Goal: Contribute content: Contribute content

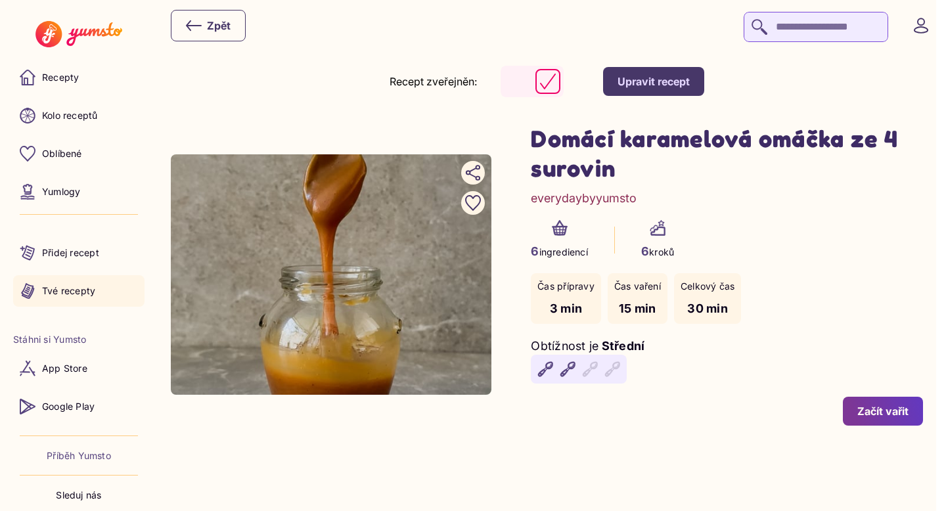
click at [92, 290] on p "Tvé recepty" at bounding box center [68, 290] width 53 height 13
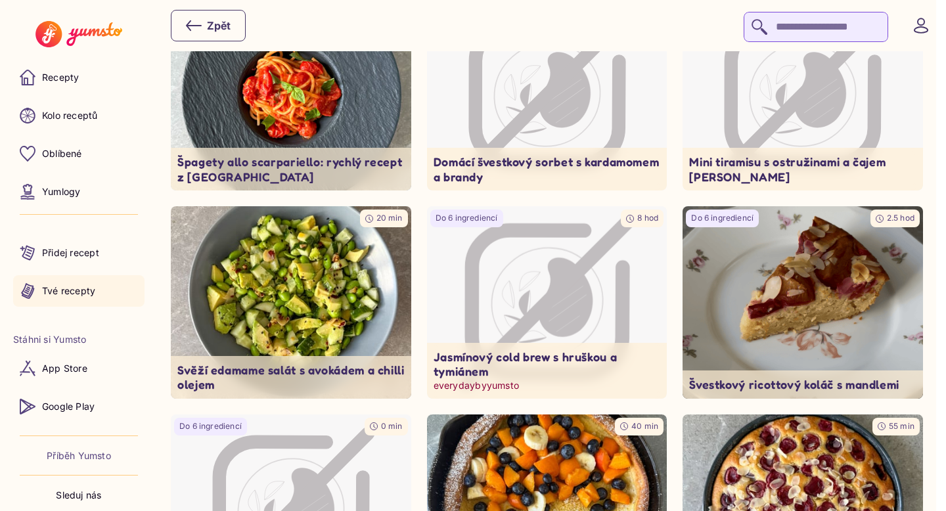
scroll to position [386, 0]
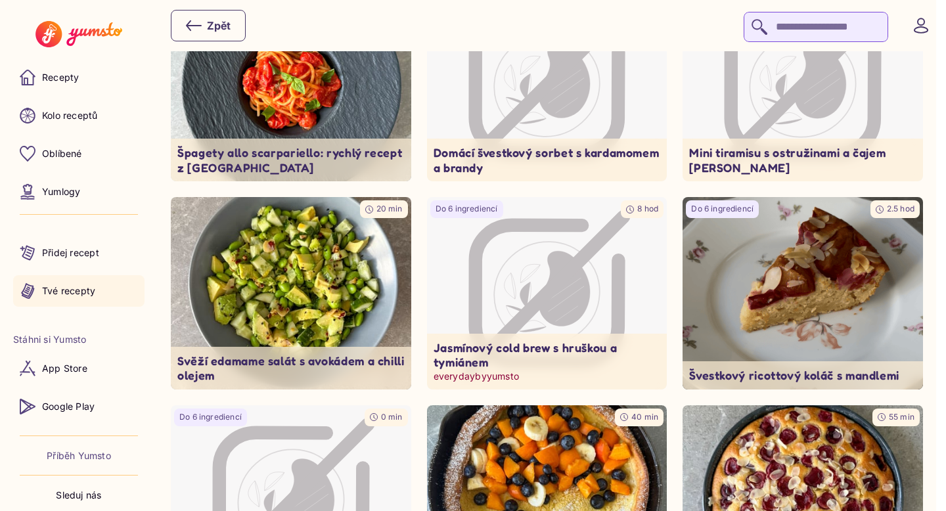
click at [561, 299] on icon "Image not available" at bounding box center [564, 289] width 52 height 76
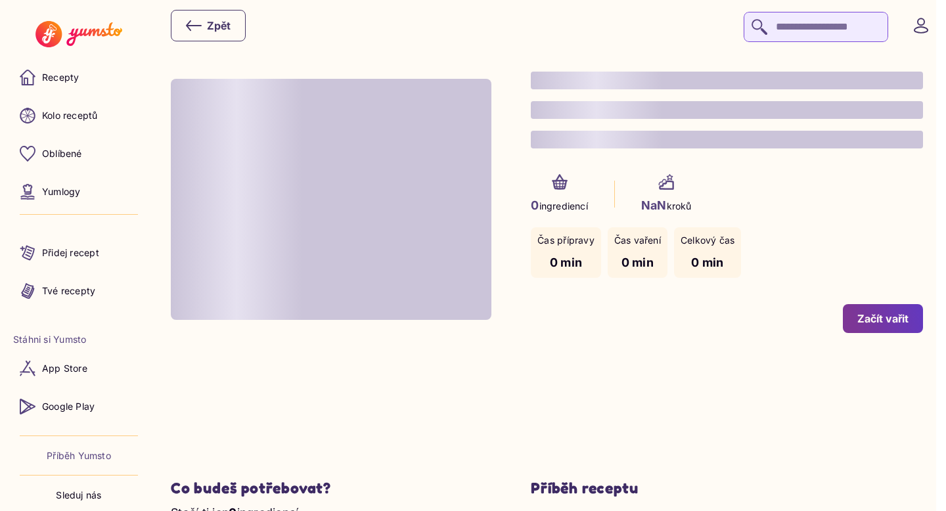
type input "*"
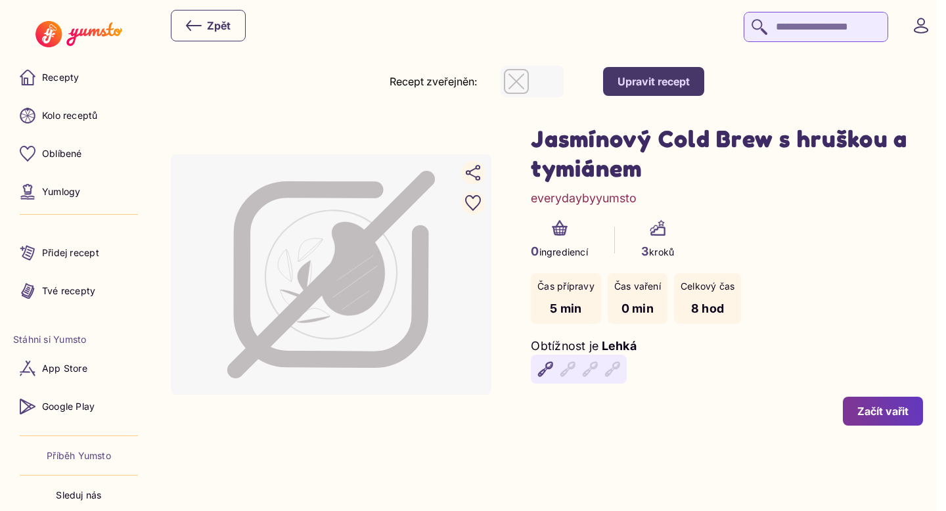
click at [646, 68] on button "Upravit recept" at bounding box center [653, 81] width 101 height 29
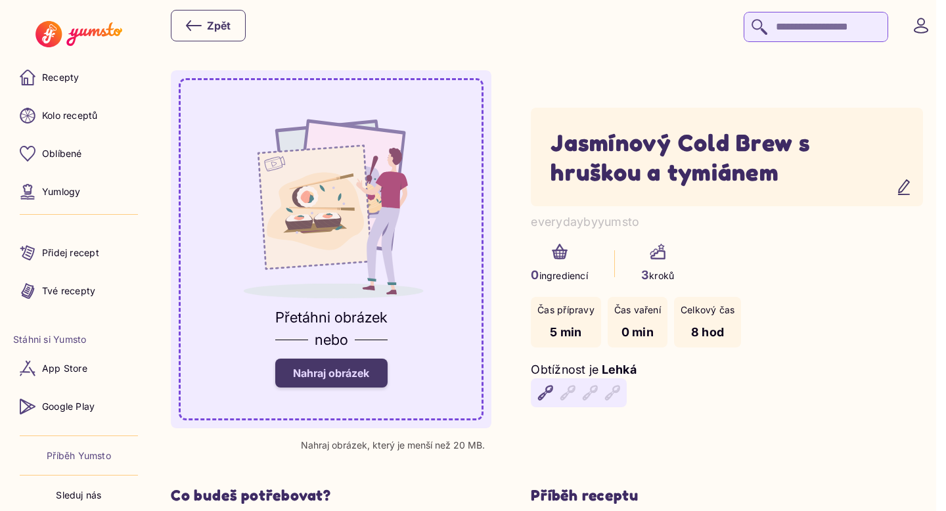
scroll to position [66, 0]
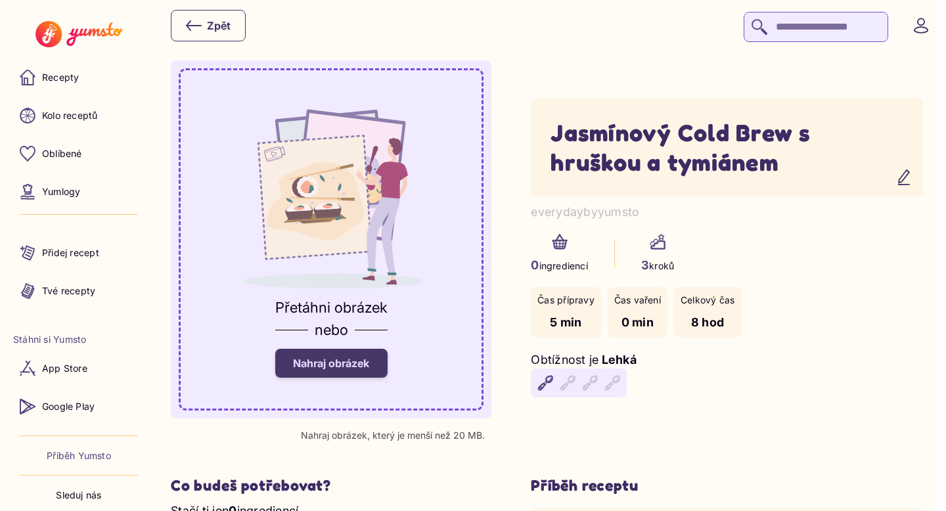
click at [352, 365] on span "Nahraj obrázek" at bounding box center [331, 363] width 76 height 13
click at [0, 0] on input "Nahraj obrázek" at bounding box center [0, 0] width 0 height 0
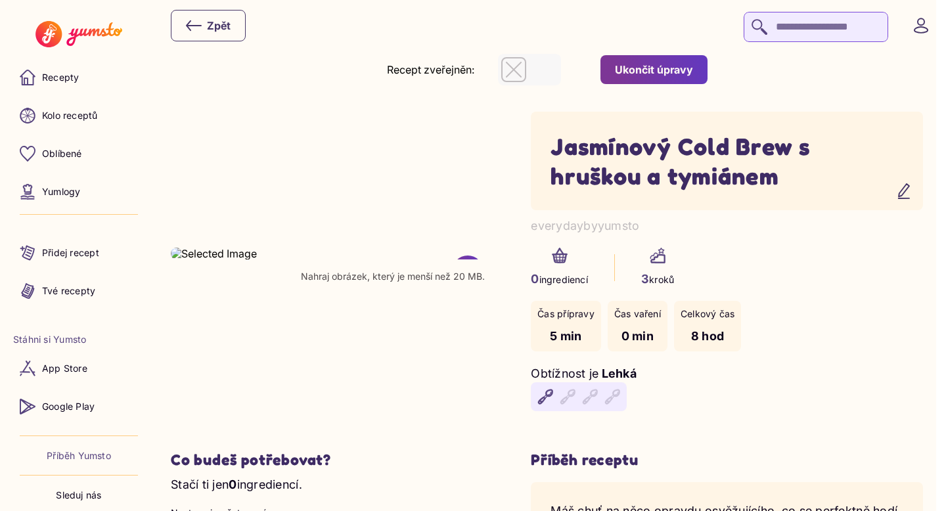
scroll to position [0, 0]
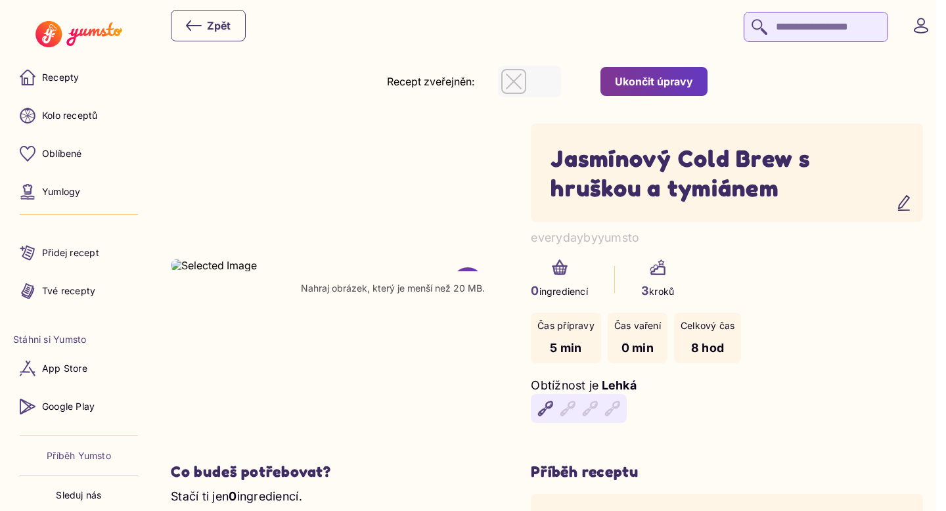
click at [682, 83] on div "Ukončit úpravy" at bounding box center [654, 81] width 78 height 14
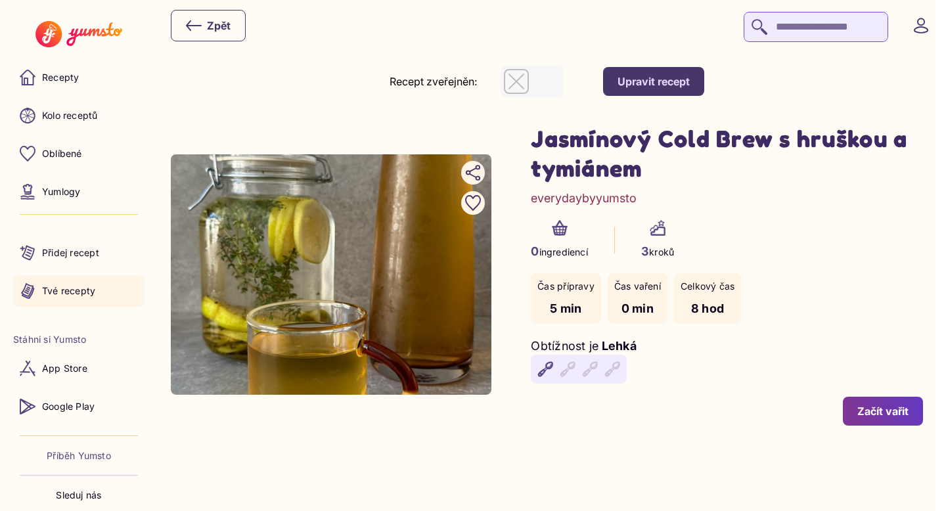
click at [95, 295] on p "Tvé recepty" at bounding box center [68, 290] width 53 height 13
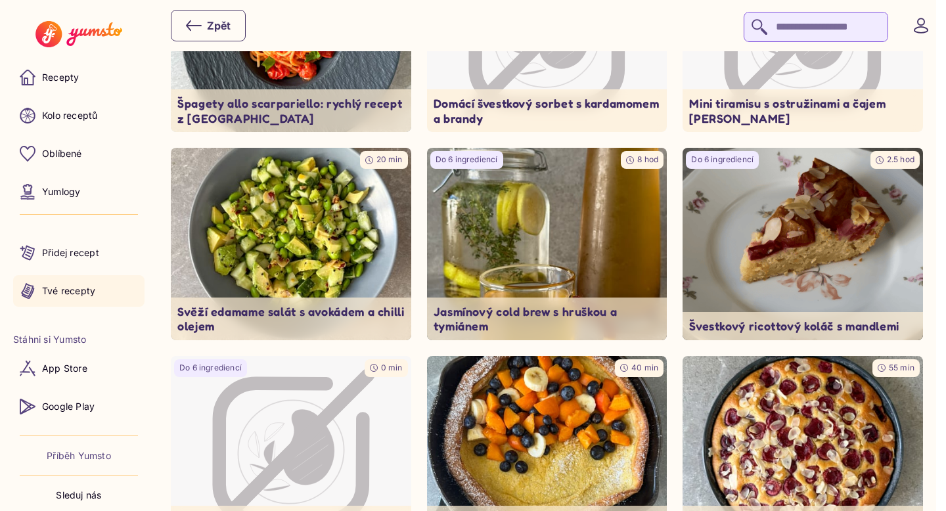
scroll to position [433, 0]
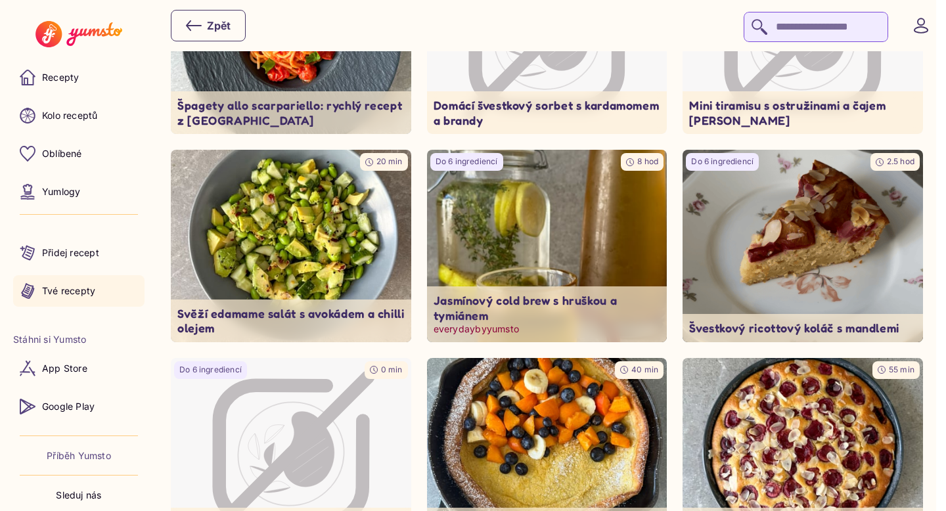
click at [586, 255] on img at bounding box center [547, 246] width 252 height 202
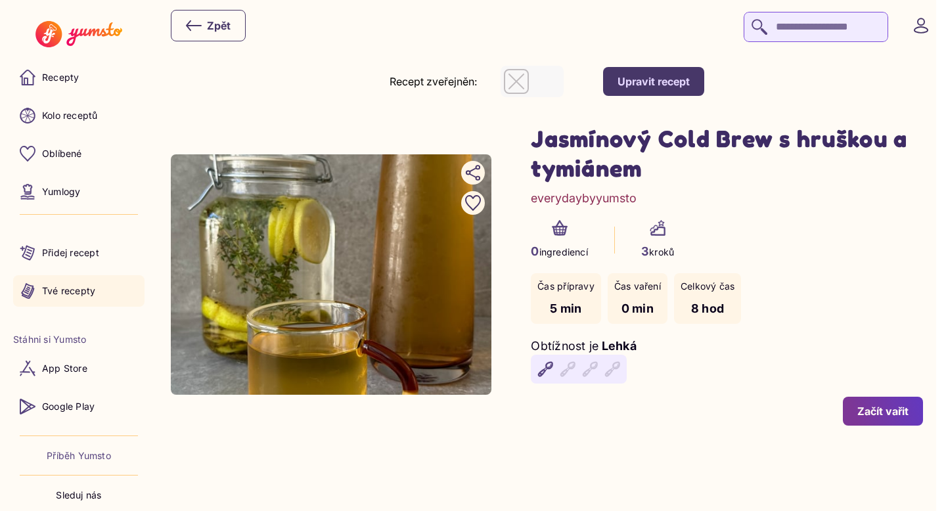
click at [92, 298] on link "Tvé recepty" at bounding box center [78, 291] width 131 height 32
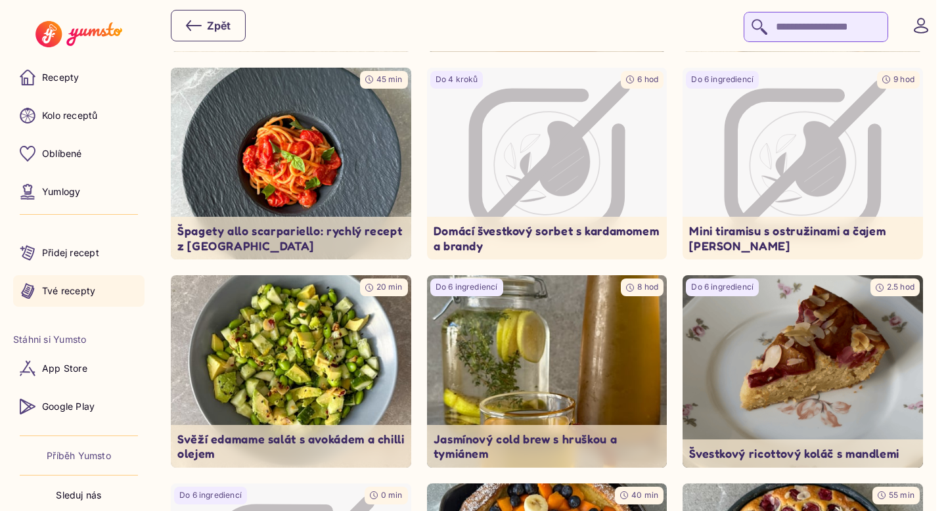
scroll to position [311, 0]
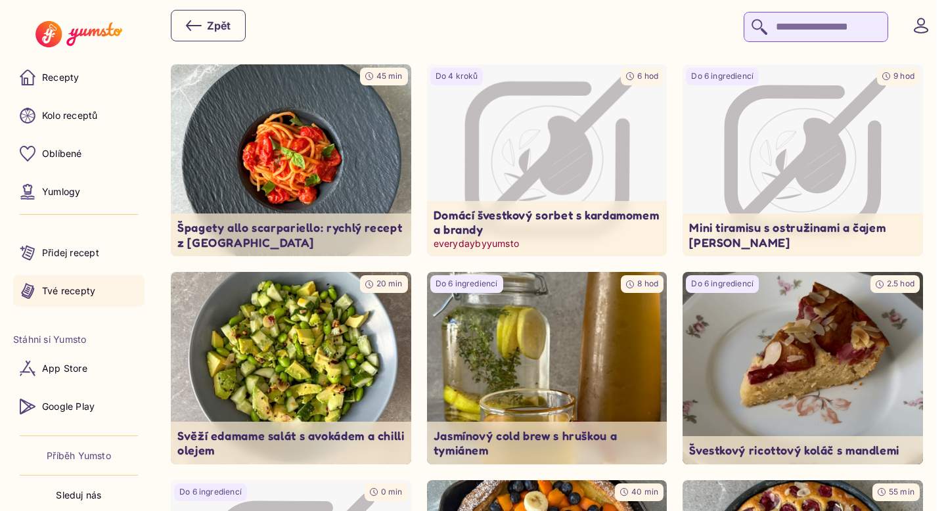
click at [529, 173] on icon "Image not available" at bounding box center [523, 162] width 11 height 28
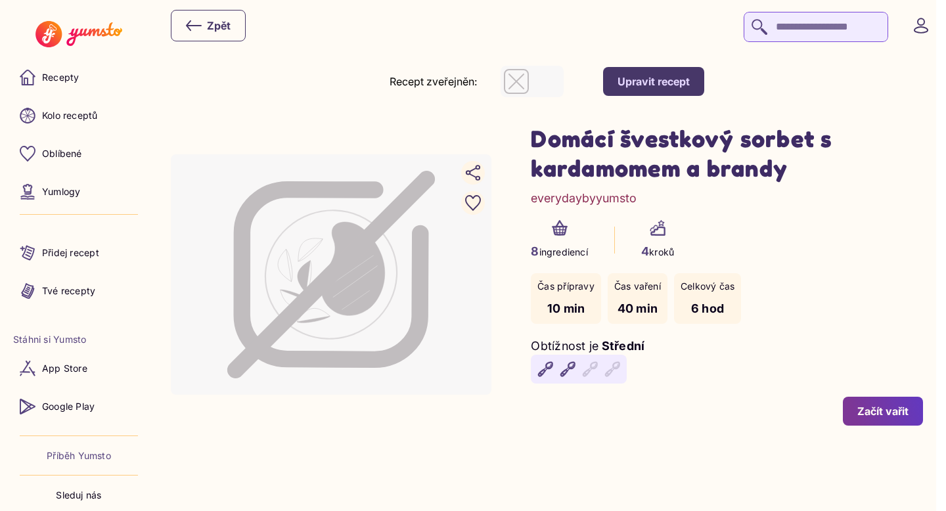
click at [649, 93] on button "Upravit recept" at bounding box center [653, 81] width 101 height 29
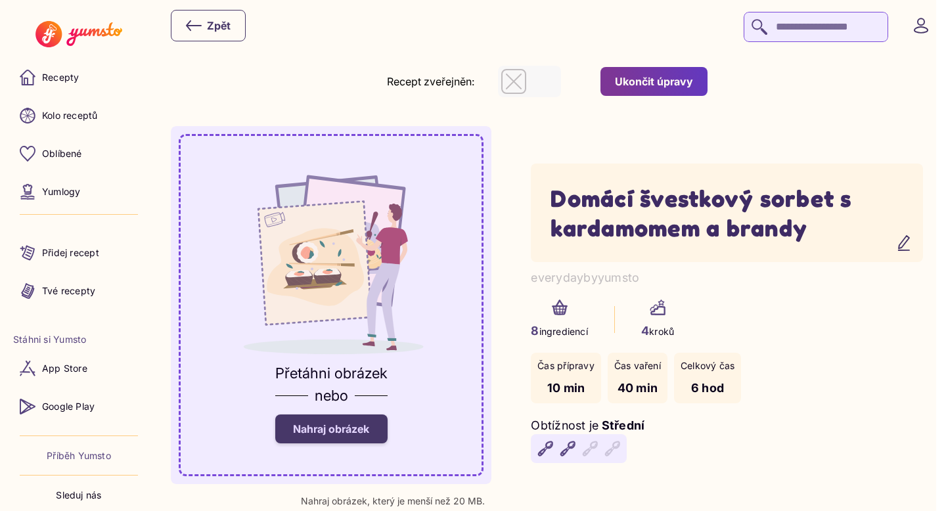
click at [369, 432] on span "Nahraj obrázek" at bounding box center [331, 428] width 76 height 13
click at [0, 0] on input "Nahraj obrázek" at bounding box center [0, 0] width 0 height 0
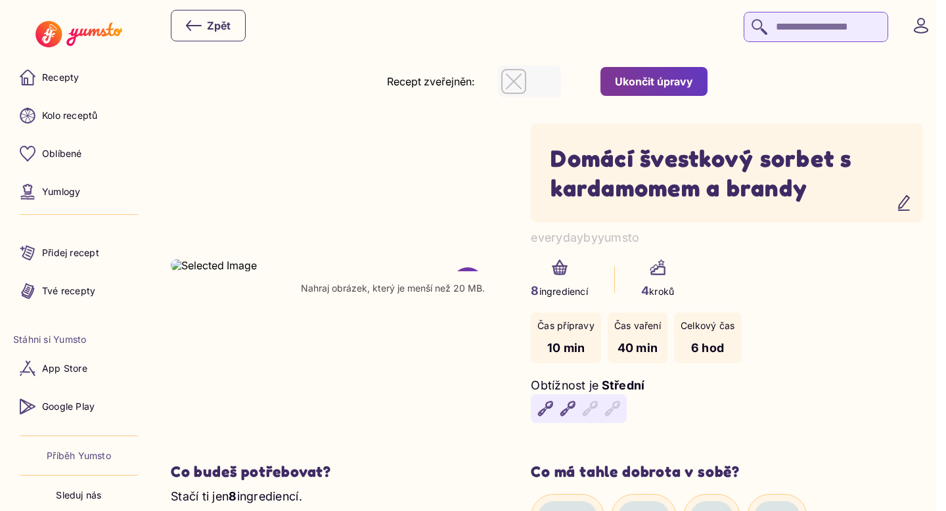
click at [681, 83] on div "Ukončit úpravy" at bounding box center [654, 81] width 78 height 14
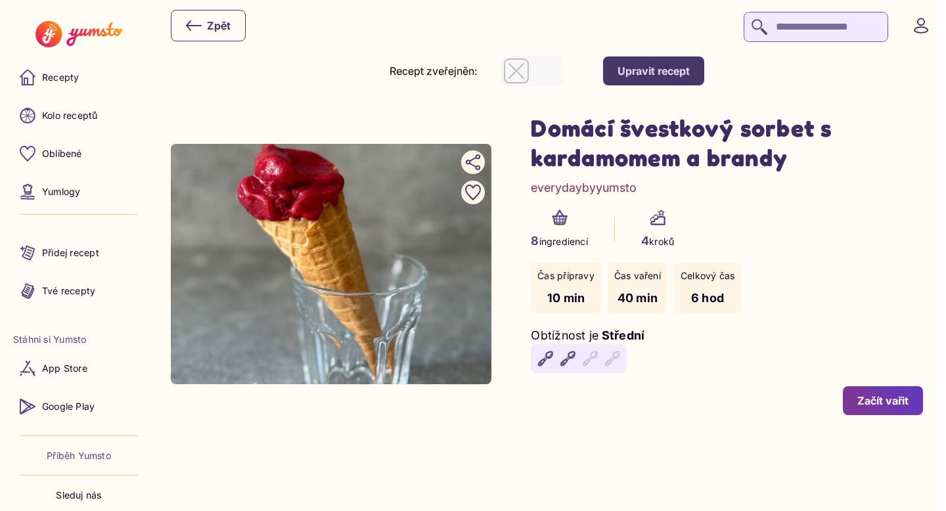
scroll to position [1, 0]
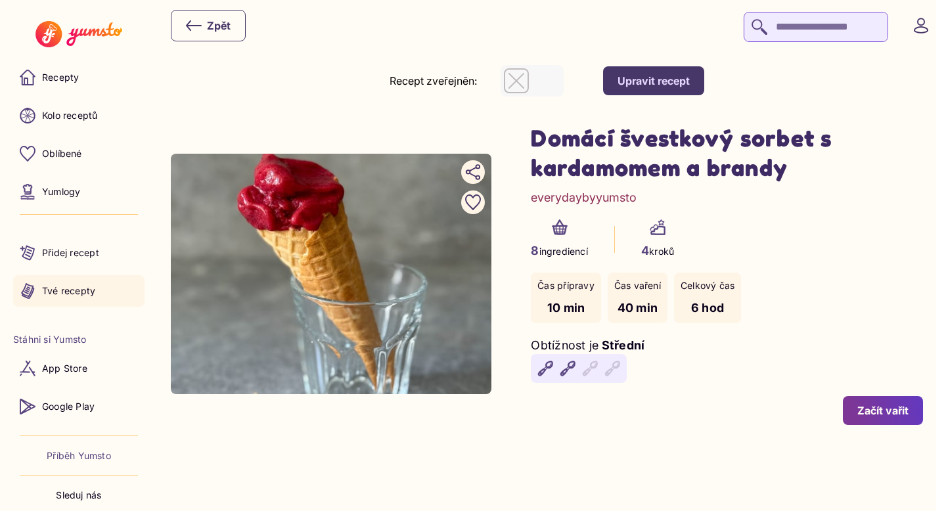
click at [73, 287] on p "Tvé recepty" at bounding box center [68, 290] width 53 height 13
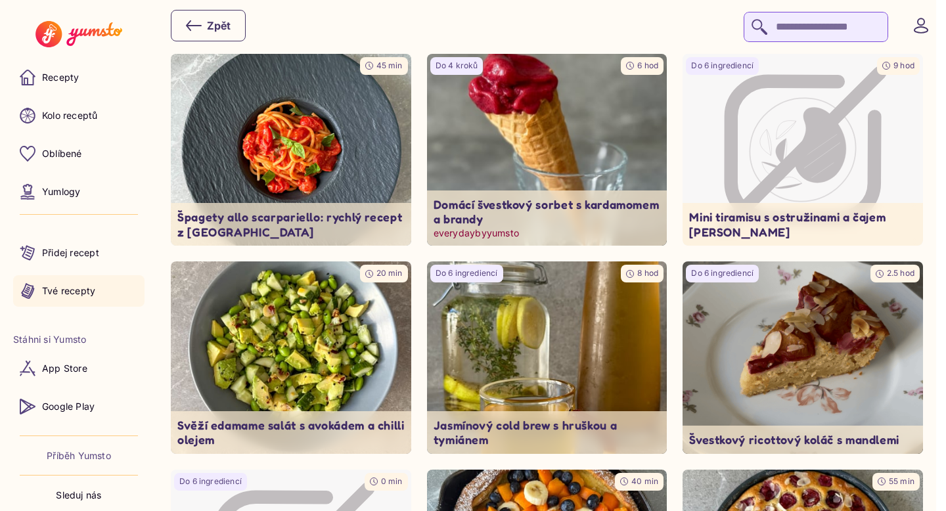
scroll to position [435, 0]
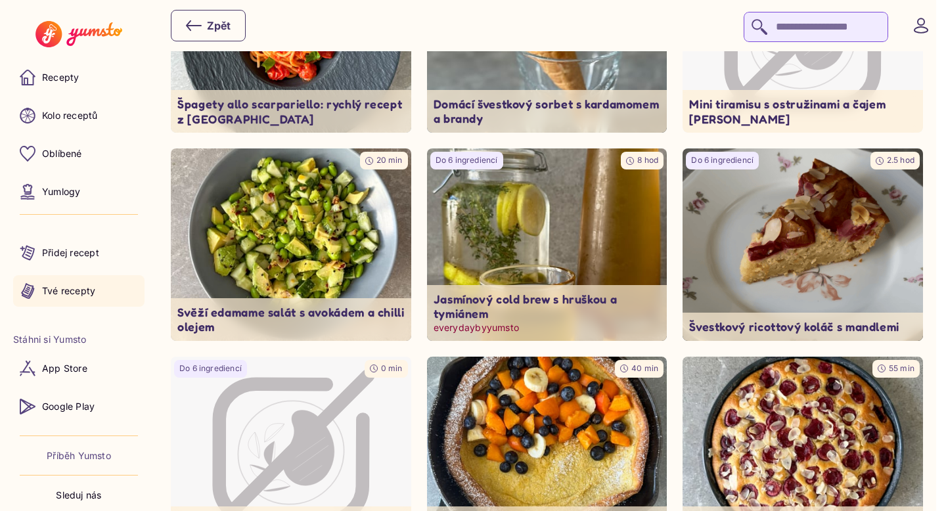
click at [566, 255] on img at bounding box center [547, 244] width 240 height 192
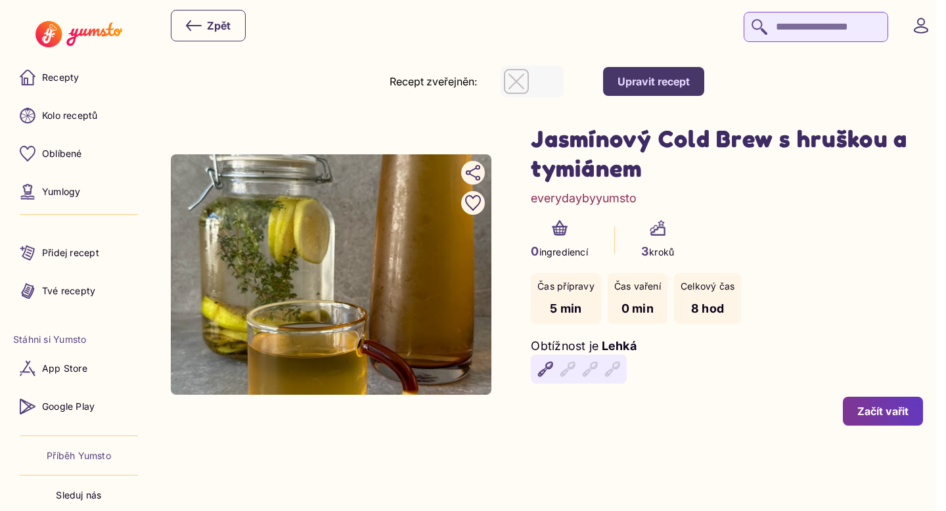
click at [678, 80] on div "Upravit recept" at bounding box center [653, 81] width 72 height 14
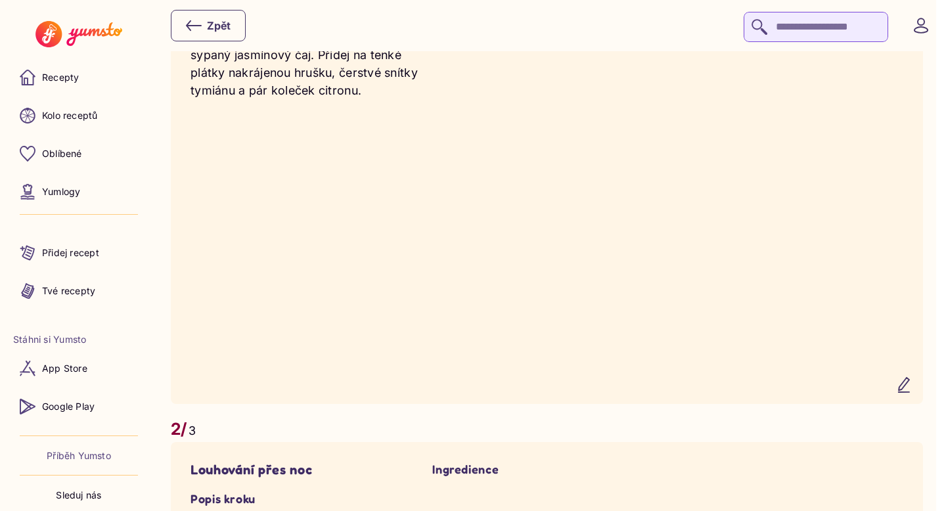
click at [909, 386] on icon "button" at bounding box center [903, 385] width 11 height 14
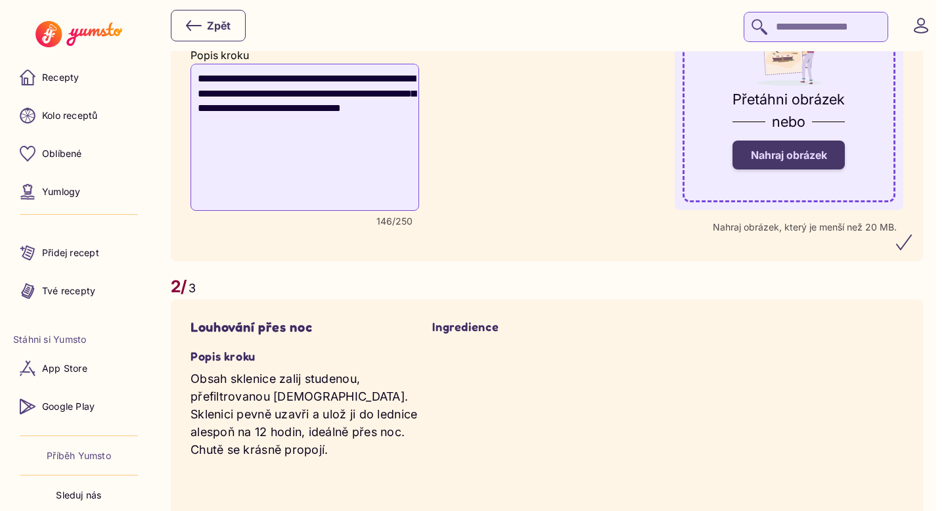
scroll to position [776, 0]
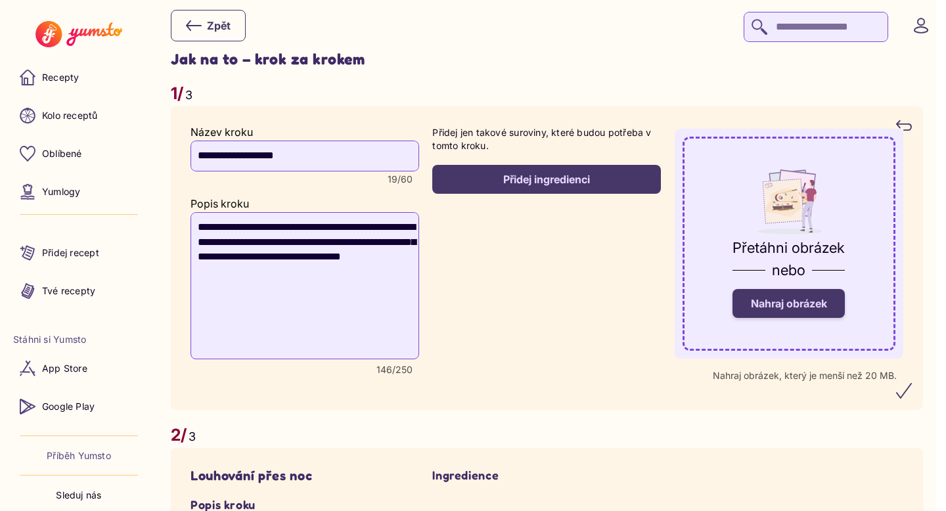
click at [780, 305] on span "Nahraj obrázek" at bounding box center [789, 303] width 76 height 13
click at [0, 0] on input "Nahraj obrázek" at bounding box center [0, 0] width 0 height 0
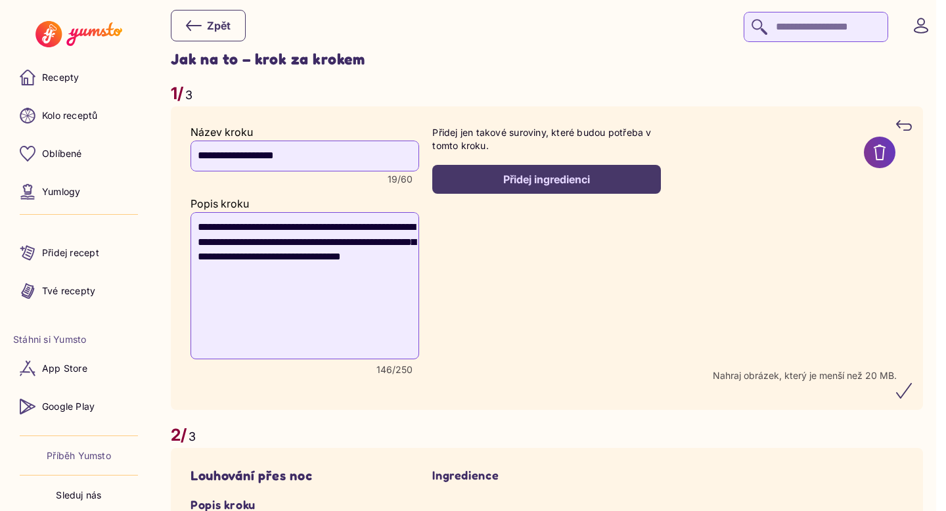
click at [600, 179] on div "Přidej ingredienci" at bounding box center [547, 179] width 200 height 14
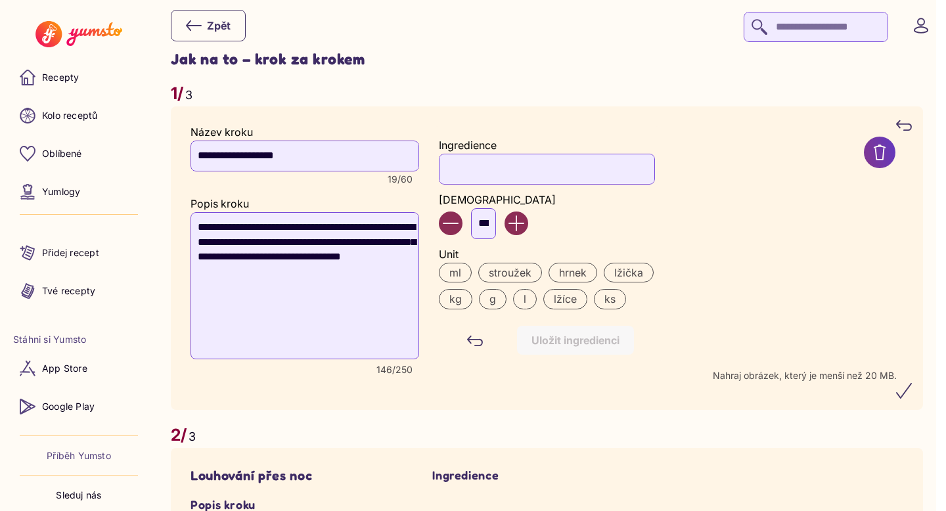
click at [527, 180] on input "Ingredience" at bounding box center [546, 169] width 215 height 30
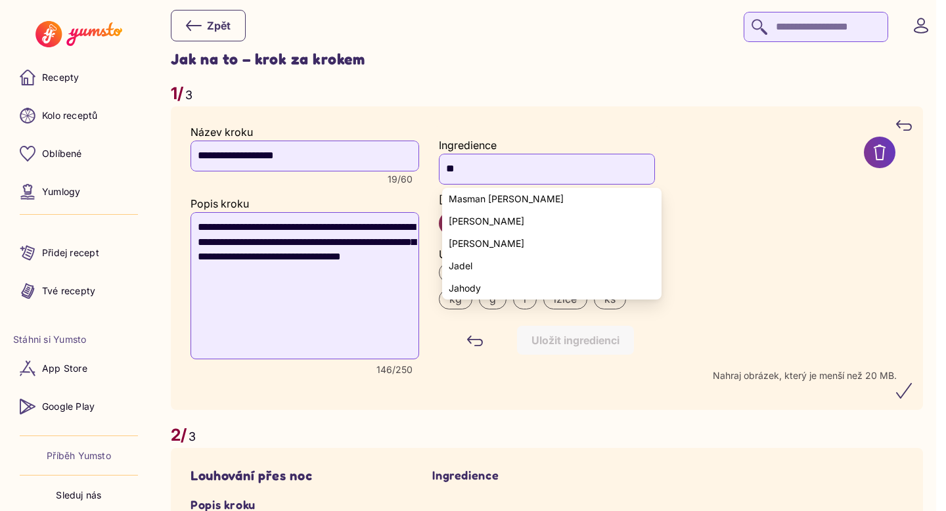
type input "*"
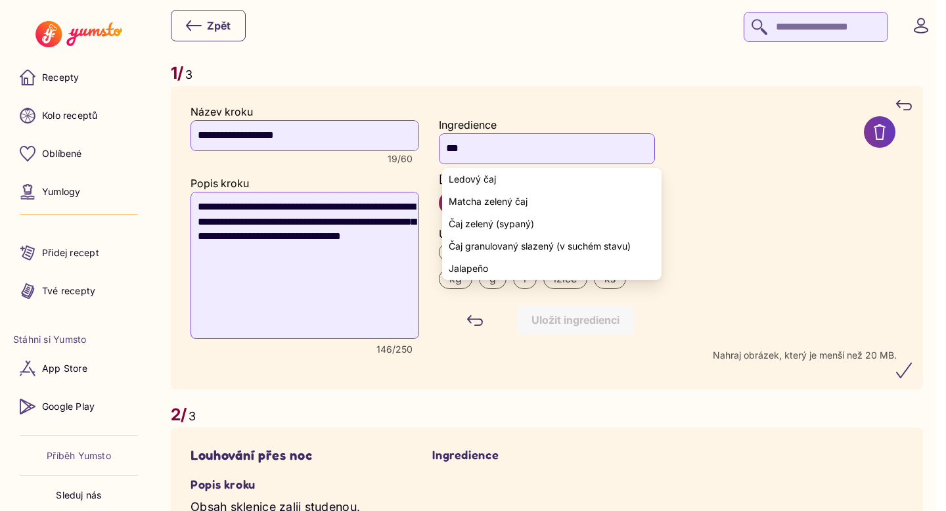
scroll to position [797, 0]
click at [546, 229] on yumsto-option "Čaj zelený (sypaný)" at bounding box center [551, 222] width 219 height 22
type input "**********"
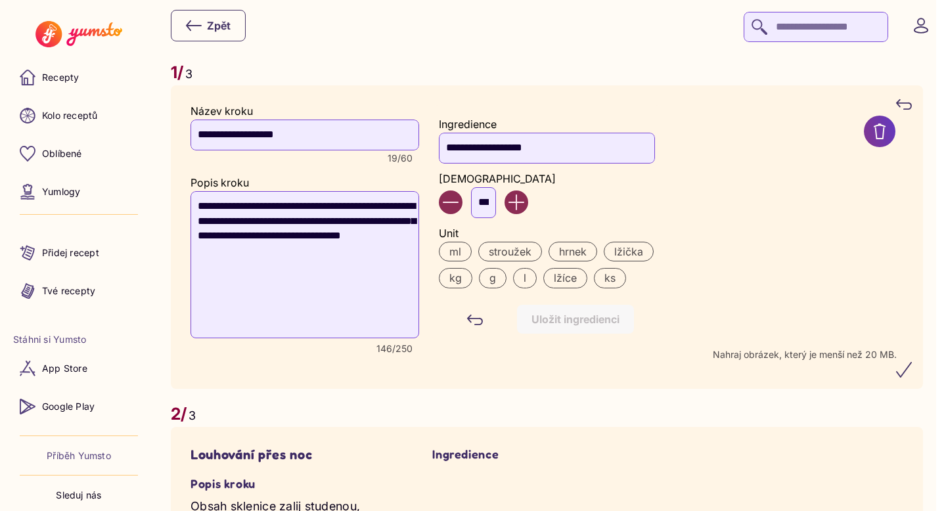
click at [496, 207] on input "***" at bounding box center [483, 202] width 25 height 30
type input "*"
click at [637, 248] on label "lžička" at bounding box center [628, 252] width 50 height 20
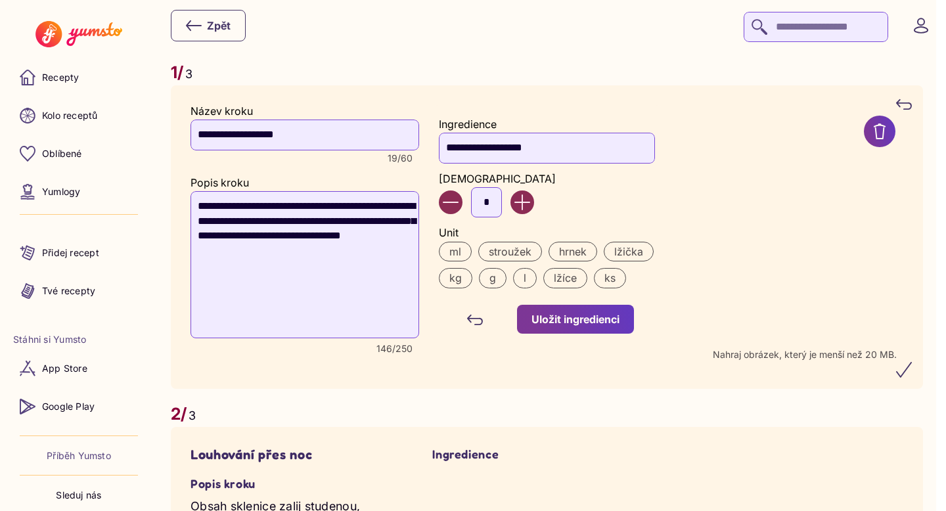
click at [589, 315] on div "Uložit ingredienci" at bounding box center [575, 319] width 88 height 14
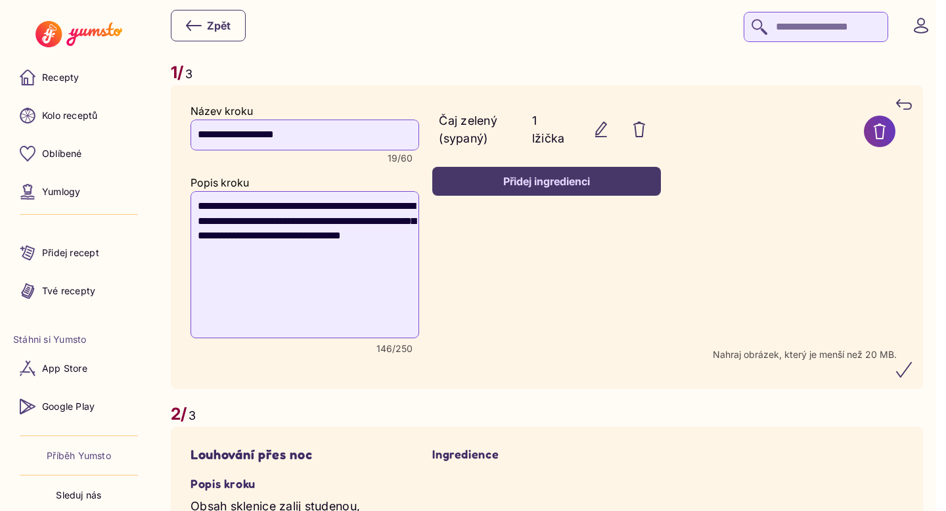
click at [518, 184] on div "Přidej ingredienci" at bounding box center [547, 181] width 200 height 14
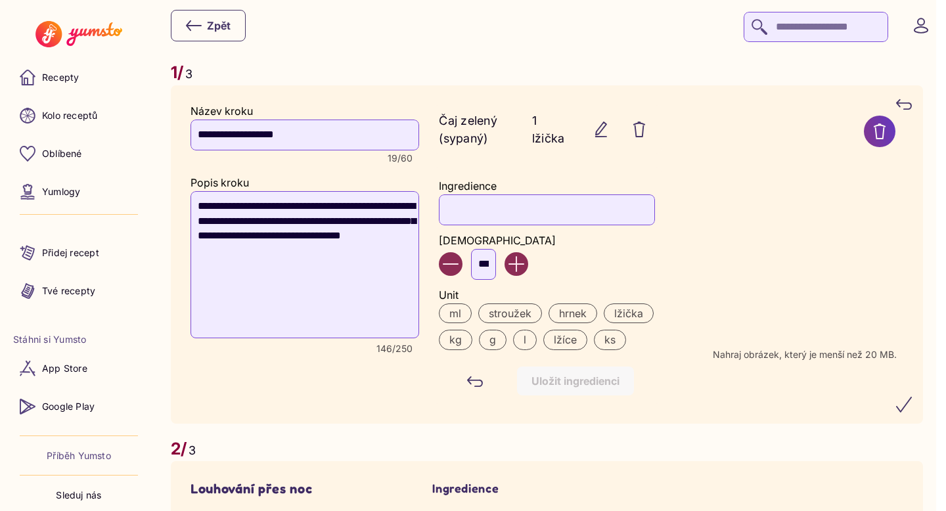
click at [481, 214] on input "Ingredience" at bounding box center [546, 209] width 215 height 30
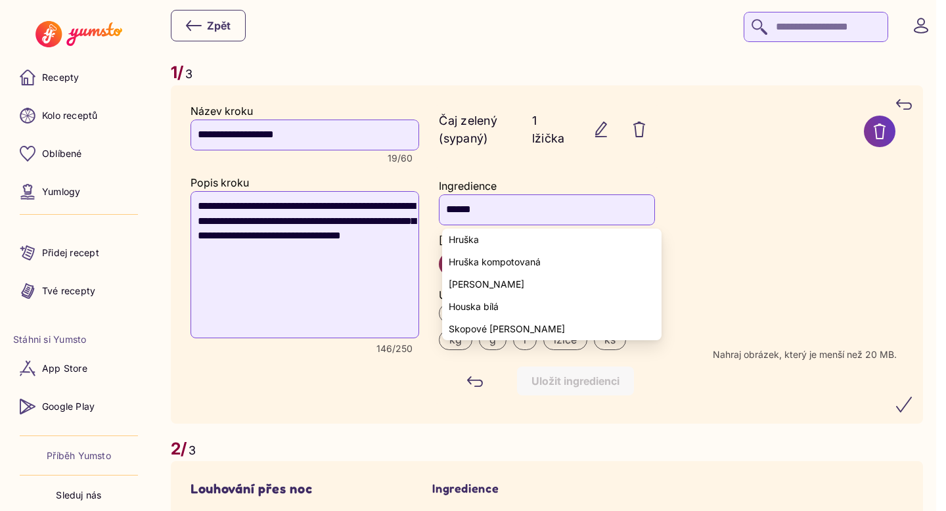
click at [483, 242] on yumsto-option "Hruška" at bounding box center [551, 240] width 219 height 22
type input "******"
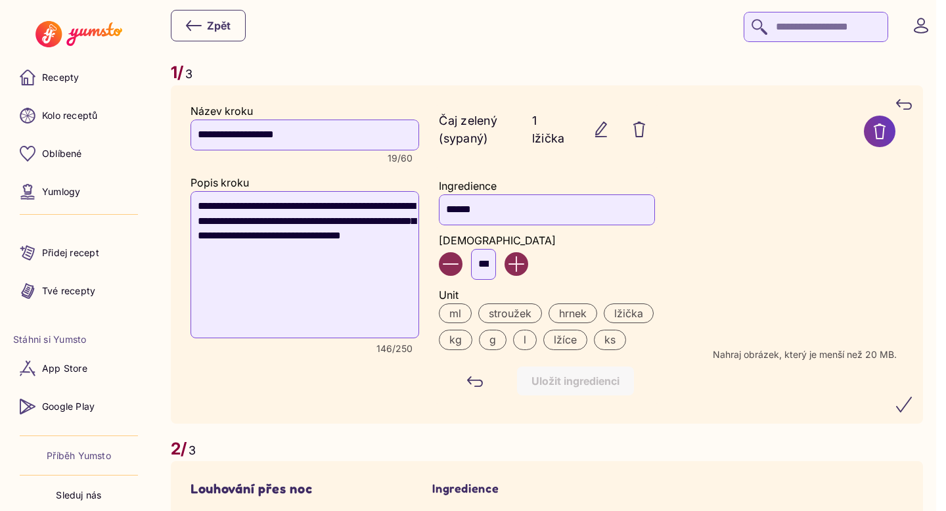
click at [493, 262] on input "***" at bounding box center [483, 264] width 25 height 30
type input "*"
click at [619, 344] on label "ks" at bounding box center [610, 340] width 32 height 20
click at [602, 378] on div "Uložit ingredienci" at bounding box center [575, 381] width 88 height 14
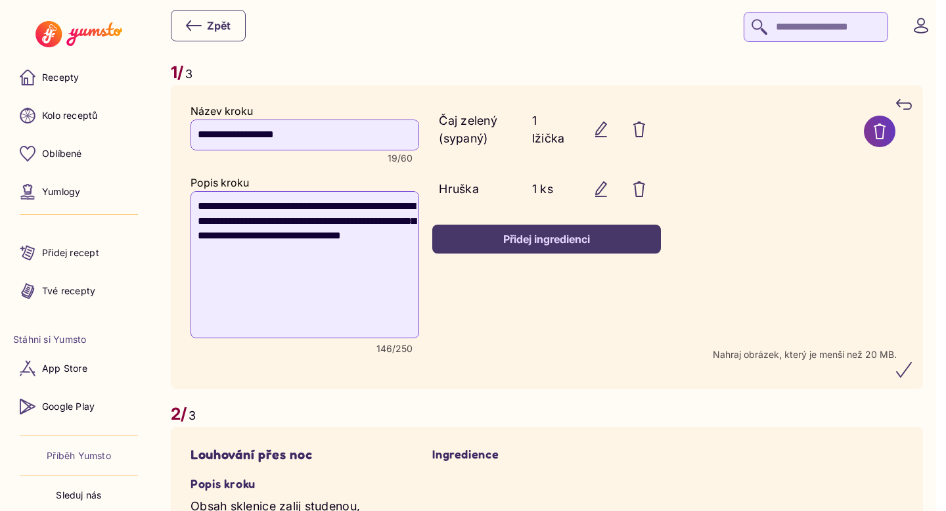
click at [493, 244] on div "Přidej ingredienci" at bounding box center [547, 239] width 200 height 14
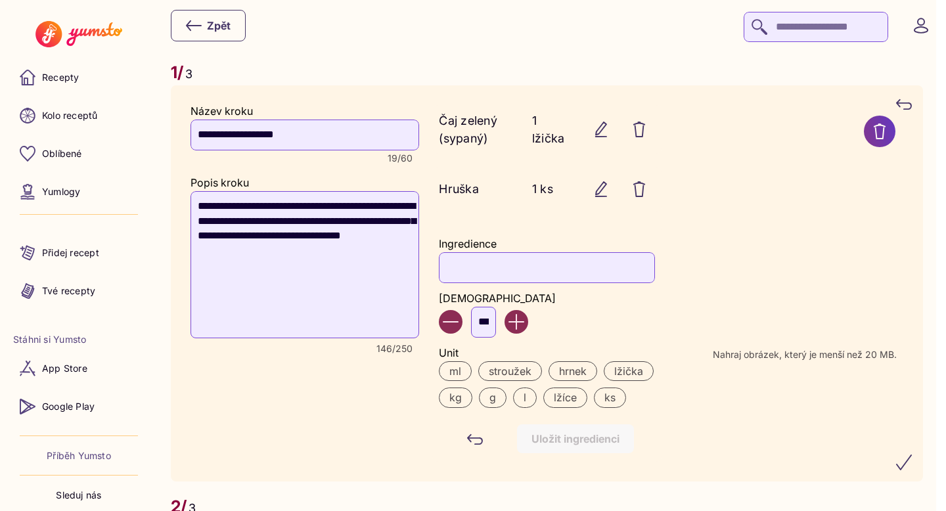
click at [478, 260] on input "Ingredience" at bounding box center [546, 267] width 215 height 30
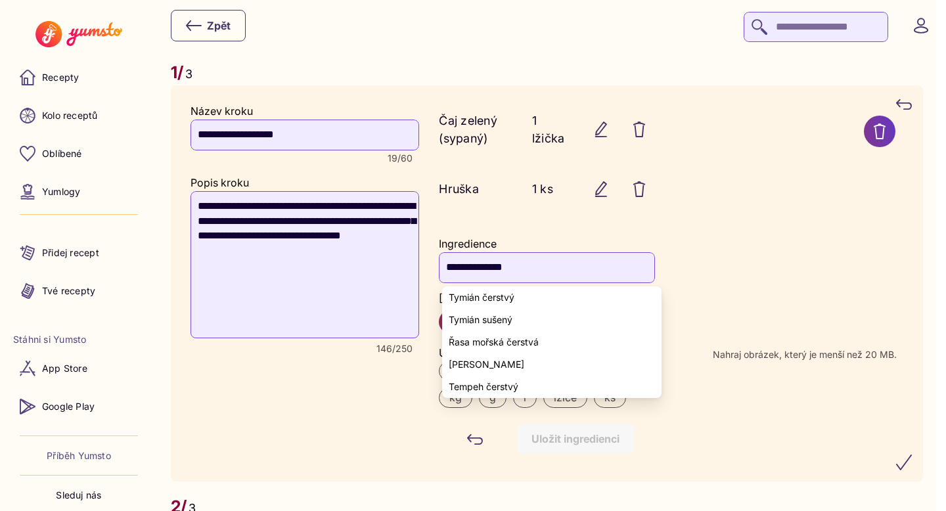
click at [505, 295] on span "Tymián čerstvý" at bounding box center [482, 297] width 66 height 11
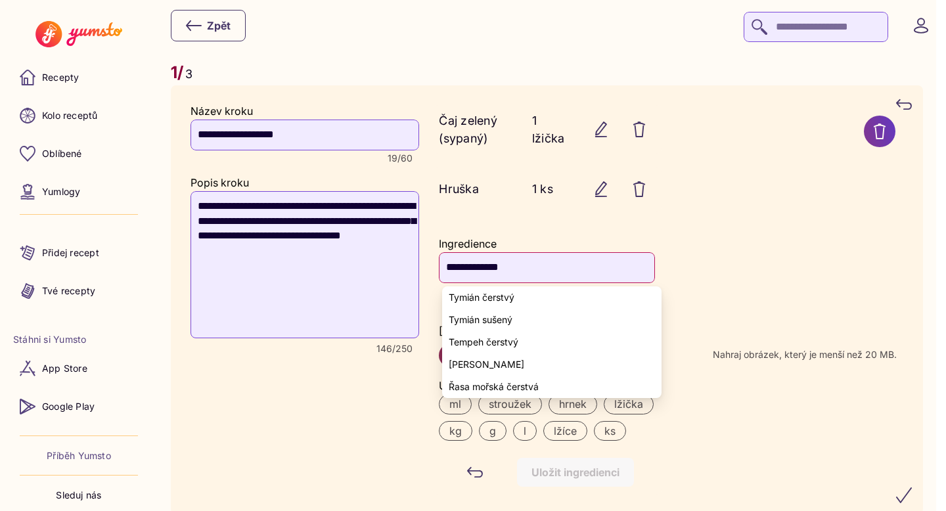
click at [483, 297] on span "Tymián čerstvý" at bounding box center [482, 297] width 66 height 11
type input "**********"
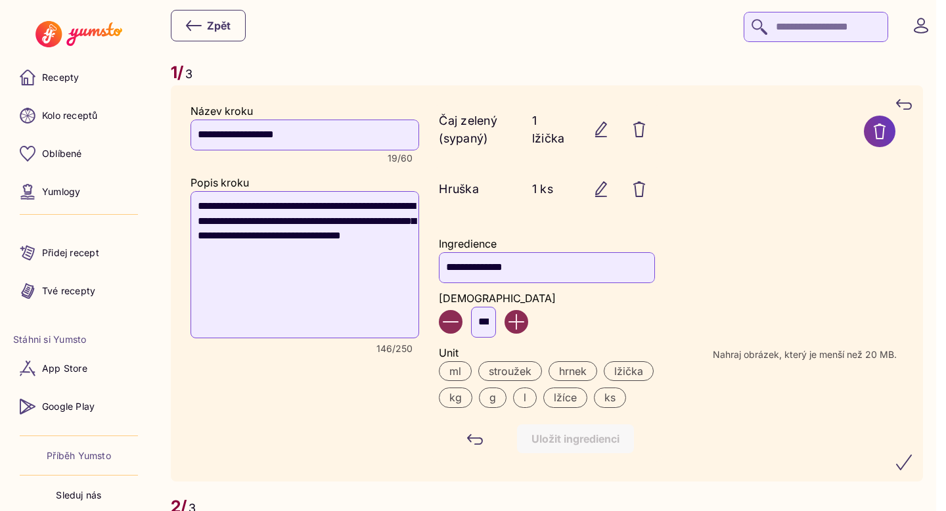
click at [494, 322] on input "***" at bounding box center [483, 322] width 25 height 30
type input "*"
click at [502, 397] on label "g" at bounding box center [493, 397] width 28 height 20
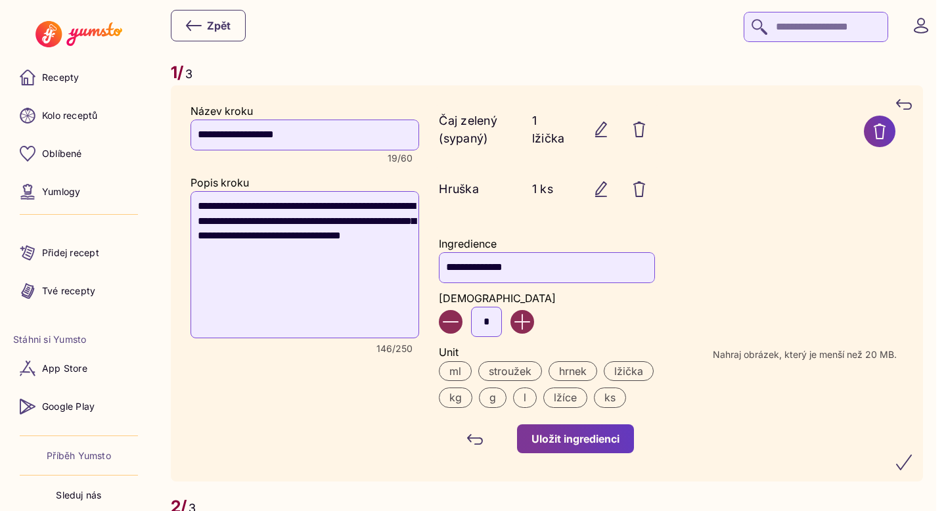
click at [577, 441] on div "Uložit ingredienci" at bounding box center [575, 438] width 88 height 14
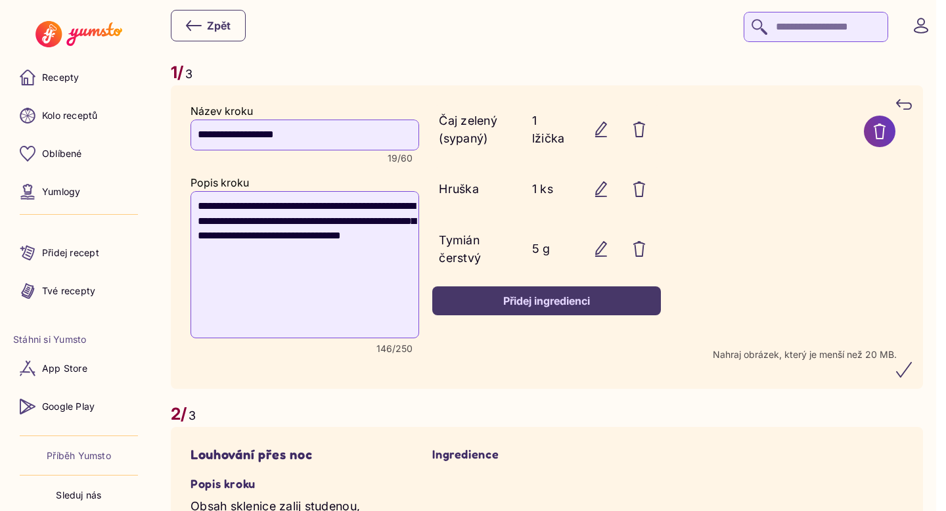
click at [560, 307] on div "Přidej ingredienci" at bounding box center [547, 301] width 200 height 14
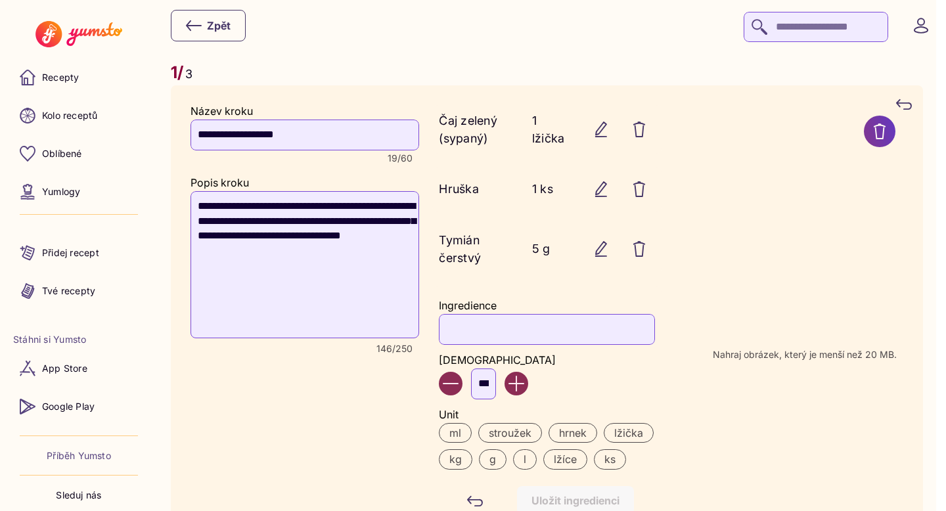
click at [521, 326] on input "Ingredience" at bounding box center [546, 329] width 215 height 30
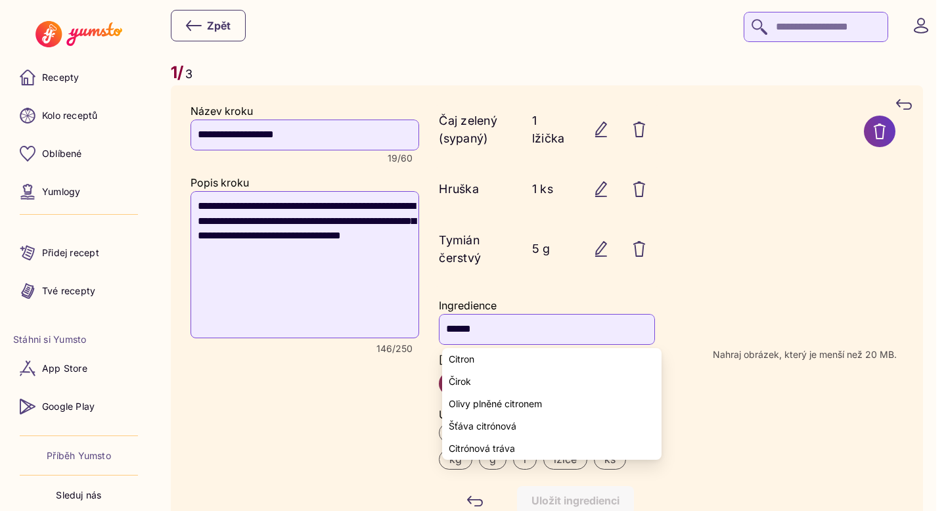
click at [463, 357] on span "Citron" at bounding box center [462, 359] width 26 height 11
type input "******"
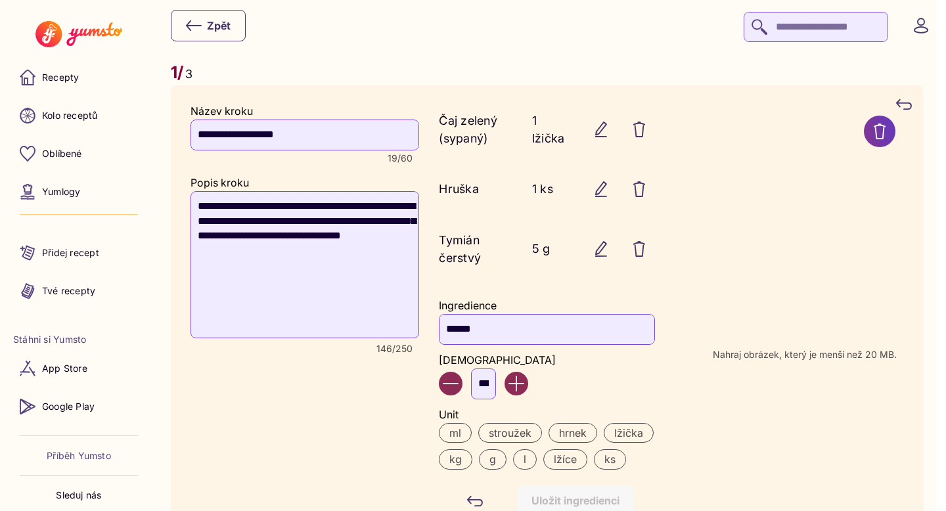
click at [496, 386] on input "***" at bounding box center [483, 383] width 25 height 30
click at [491, 385] on input "***" at bounding box center [483, 383] width 25 height 30
type input "*"
click at [610, 464] on label "ks" at bounding box center [610, 459] width 32 height 20
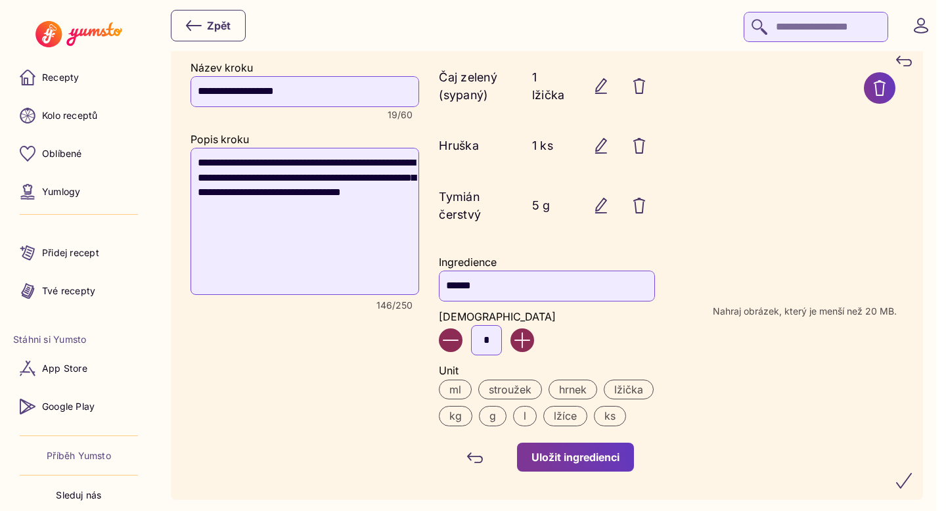
scroll to position [858, 0]
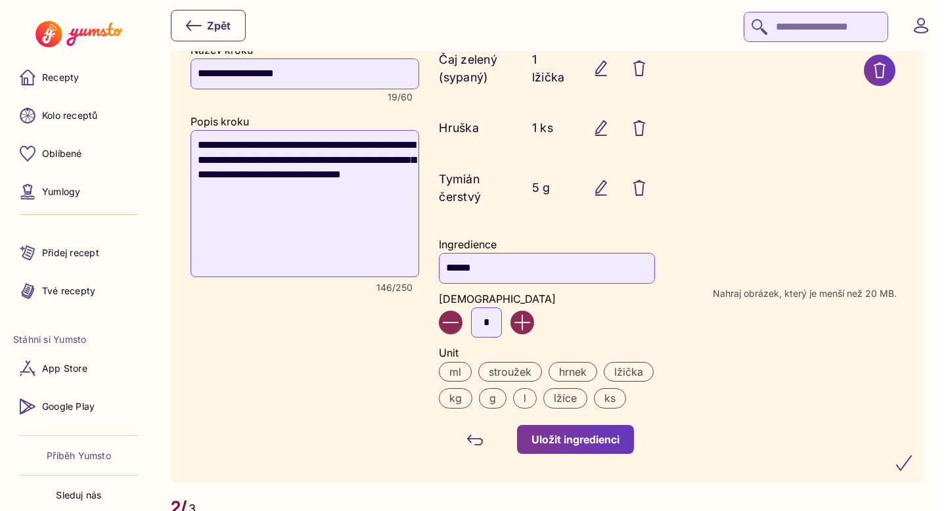
click at [585, 445] on div "Uložit ingredienci" at bounding box center [575, 439] width 88 height 14
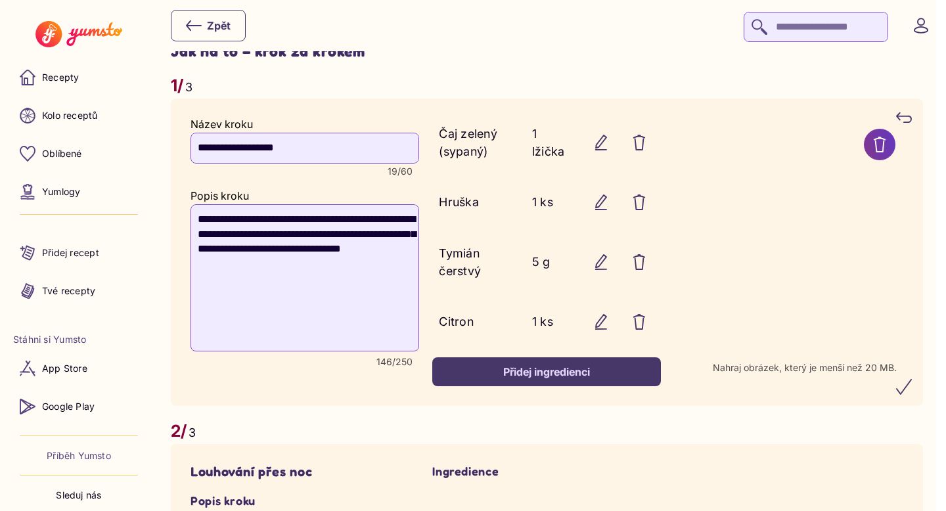
scroll to position [783, 0]
click at [911, 387] on icon "submit" at bounding box center [903, 387] width 14 height 14
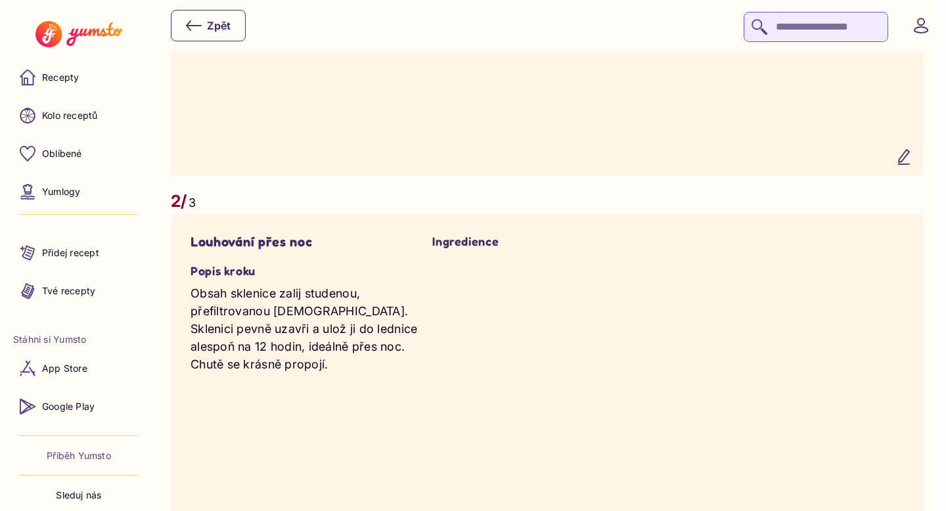
scroll to position [1049, 0]
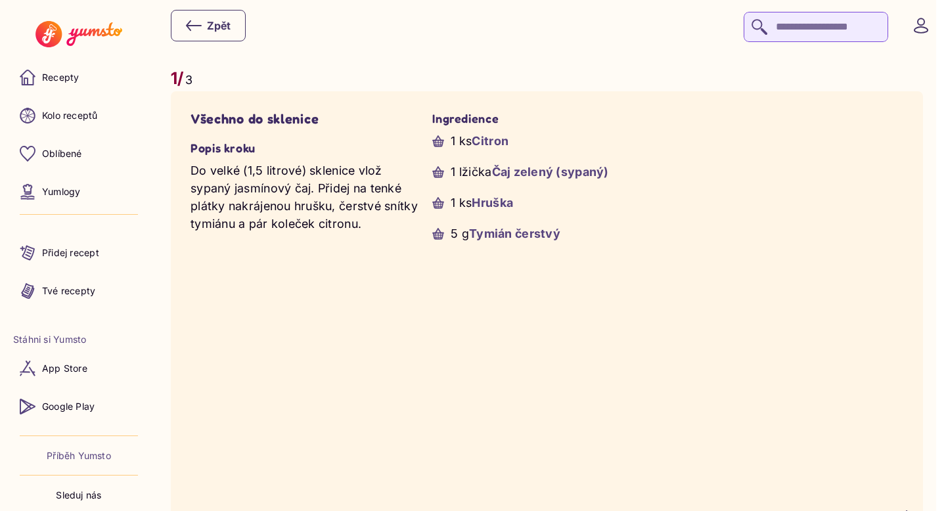
scroll to position [963, 0]
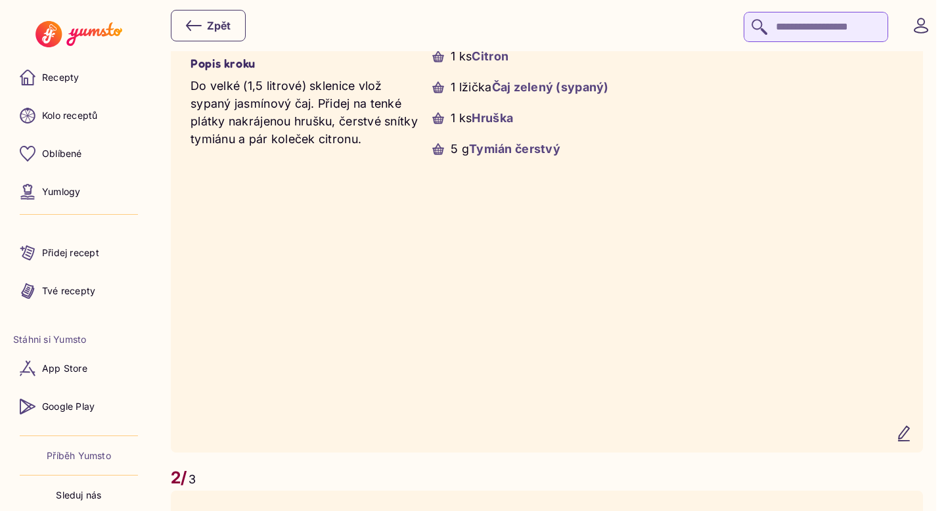
scroll to position [1066, 0]
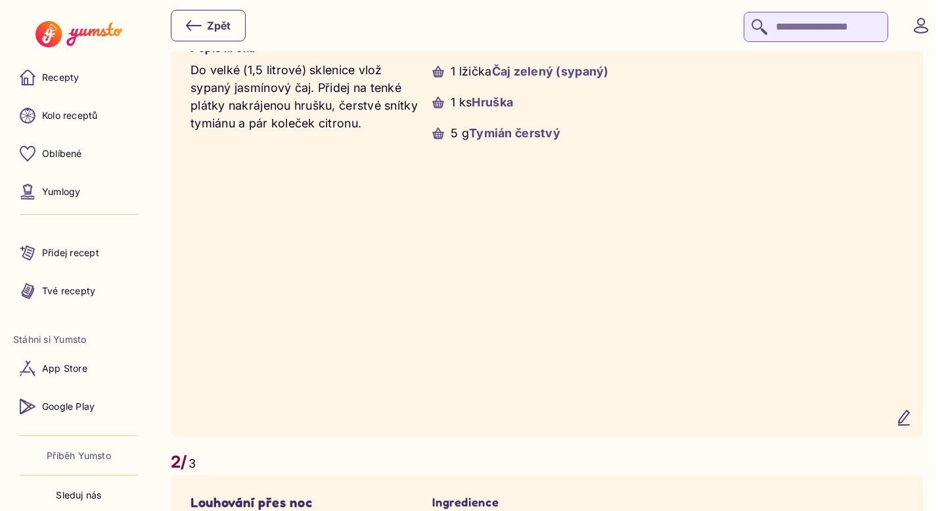
click at [910, 418] on icon "button" at bounding box center [904, 418] width 16 height 16
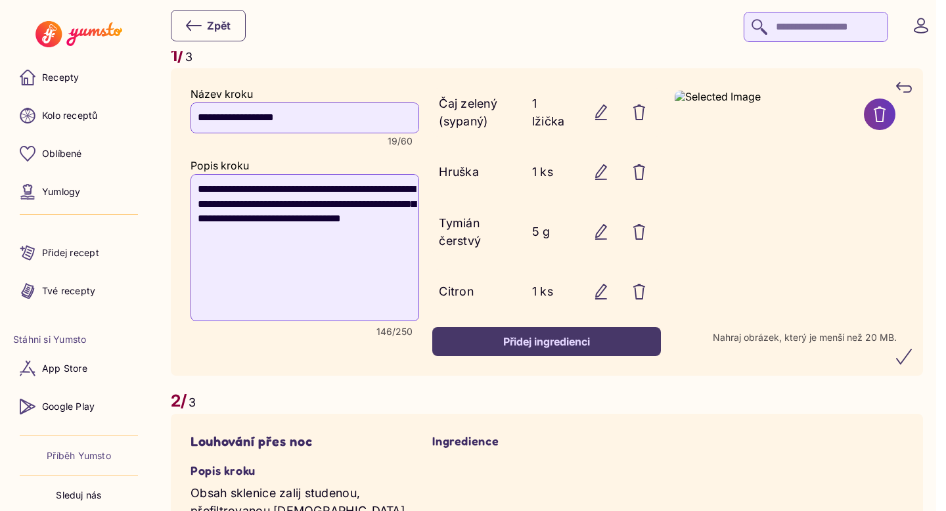
scroll to position [988, 0]
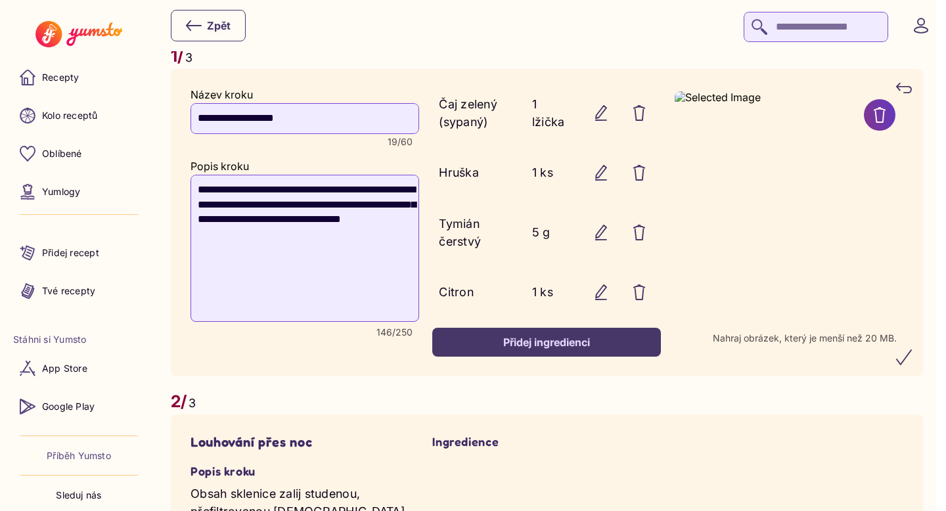
click at [911, 360] on icon "submit" at bounding box center [904, 357] width 16 height 16
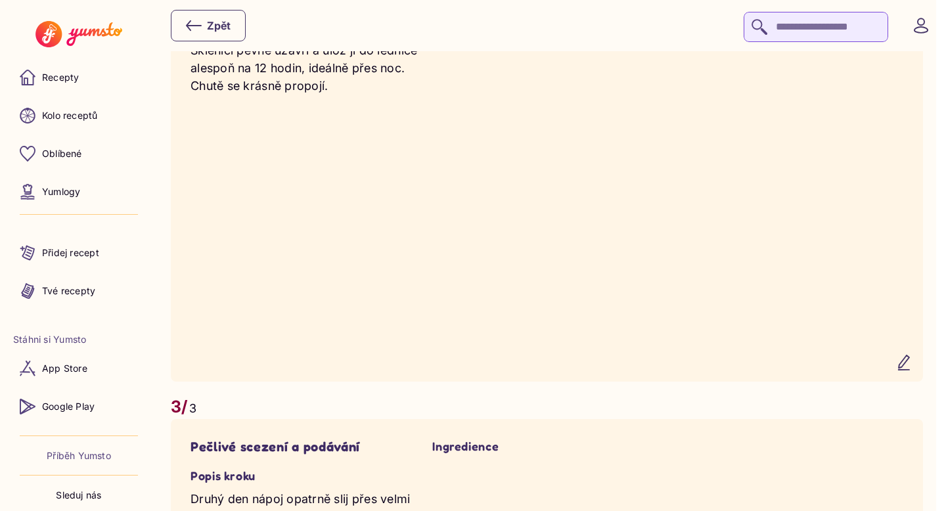
click at [911, 370] on icon "button" at bounding box center [904, 363] width 16 height 16
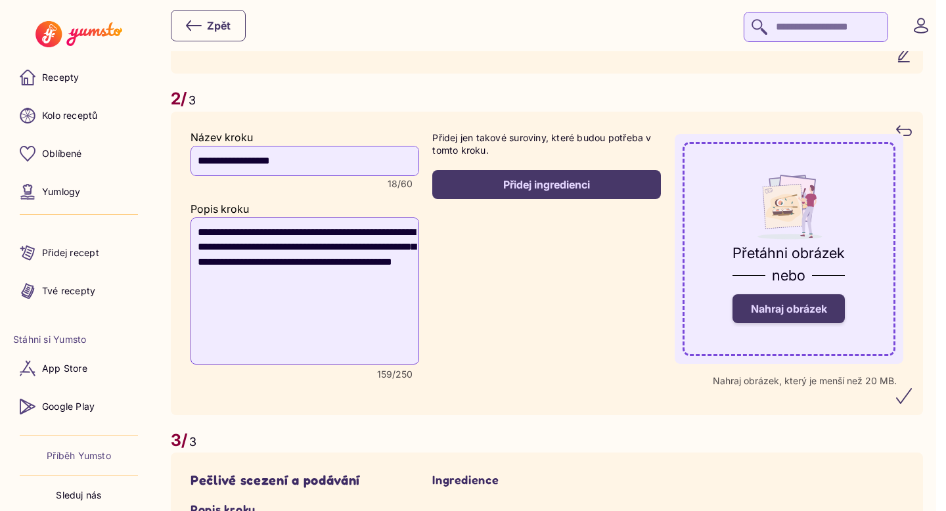
scroll to position [1429, 0]
click at [795, 313] on span "Nahraj obrázek" at bounding box center [789, 309] width 76 height 13
click at [0, 0] on input "Nahraj obrázek" at bounding box center [0, 0] width 0 height 0
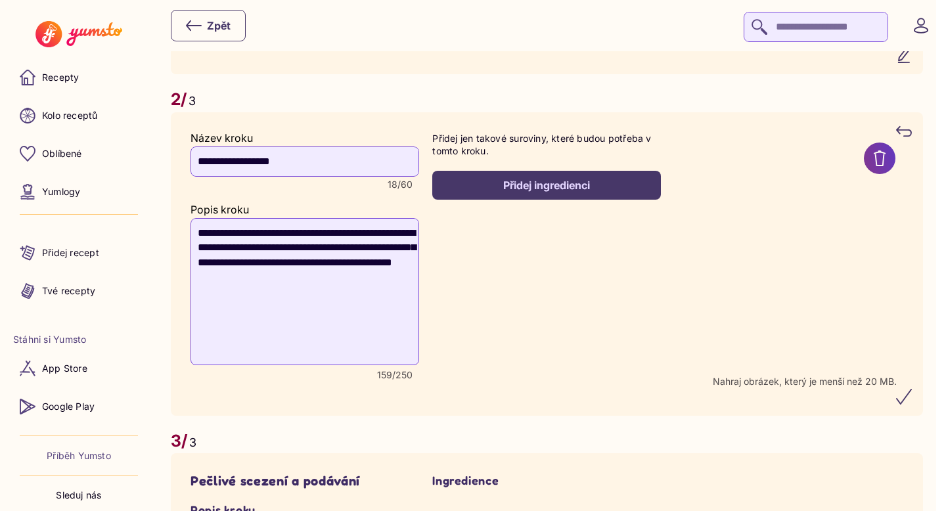
click at [911, 403] on icon "submit" at bounding box center [904, 397] width 16 height 16
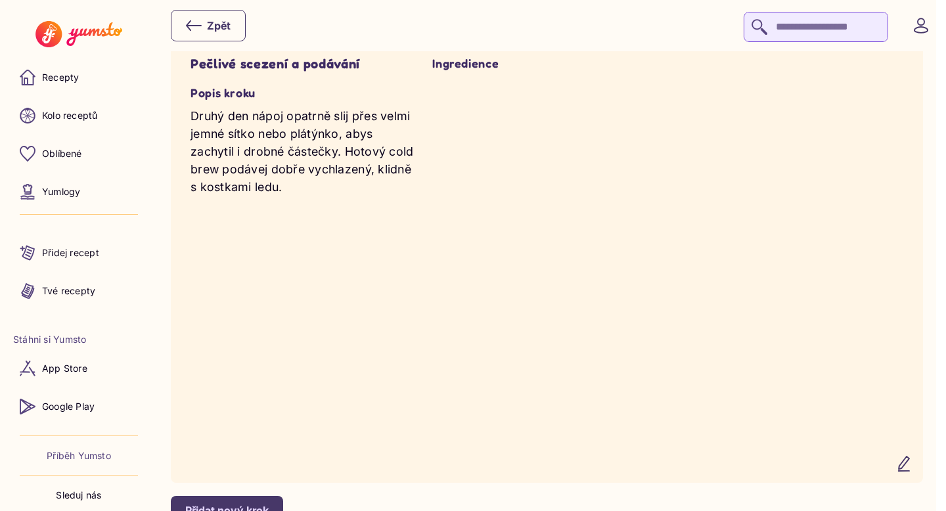
scroll to position [1996, 0]
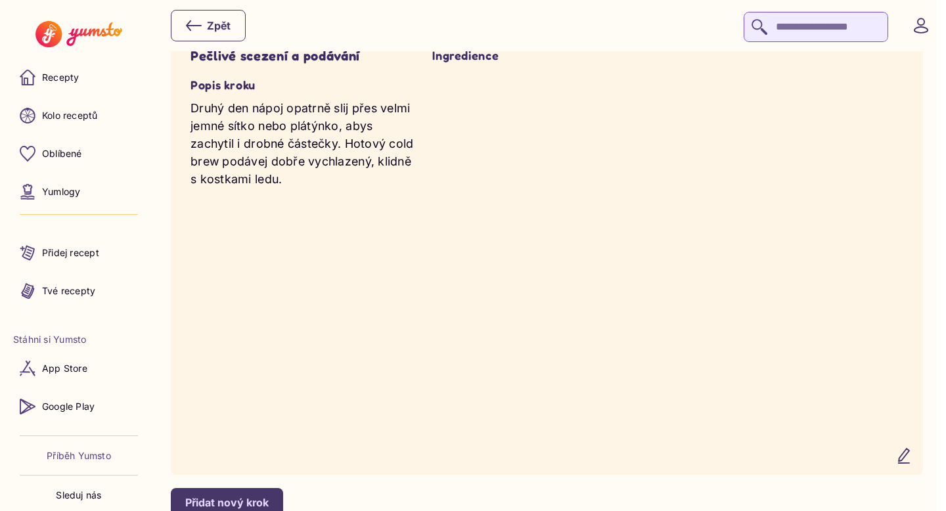
click at [911, 464] on icon "button" at bounding box center [904, 456] width 16 height 16
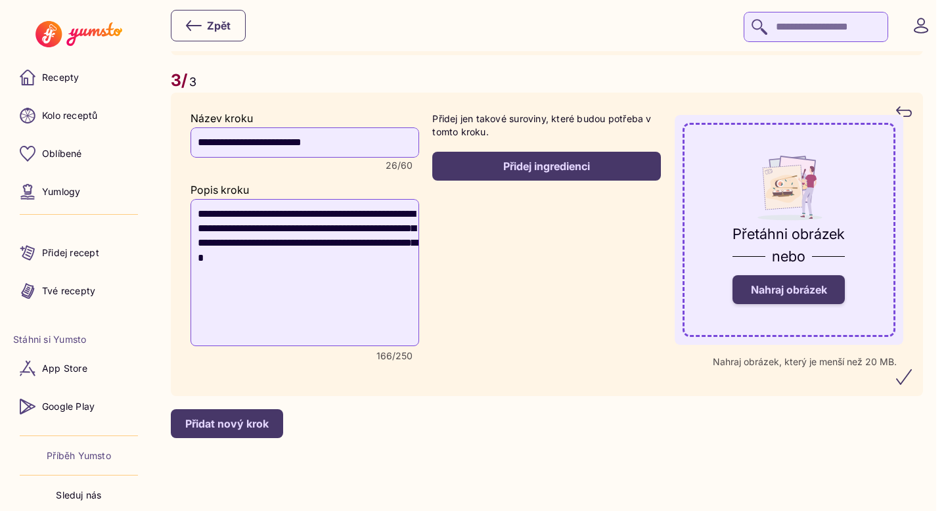
scroll to position [1943, 0]
click at [829, 299] on label "Nahraj obrázek" at bounding box center [788, 289] width 112 height 29
click at [0, 0] on input "Nahraj obrázek" at bounding box center [0, 0] width 0 height 0
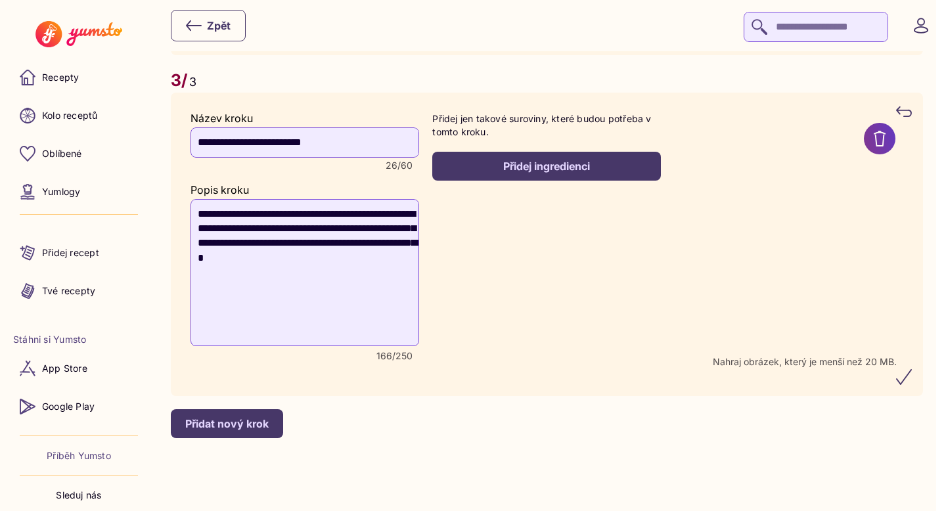
click at [911, 379] on icon "submit" at bounding box center [904, 377] width 16 height 16
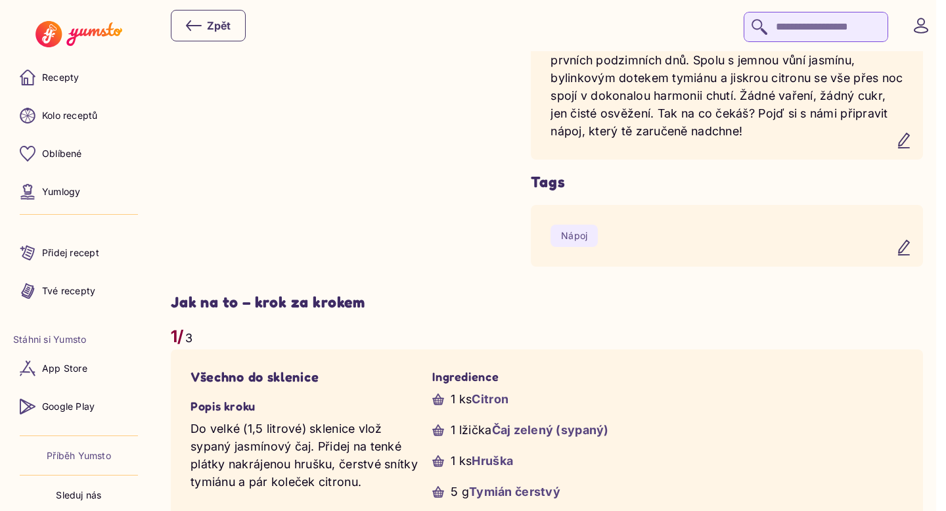
scroll to position [574, 0]
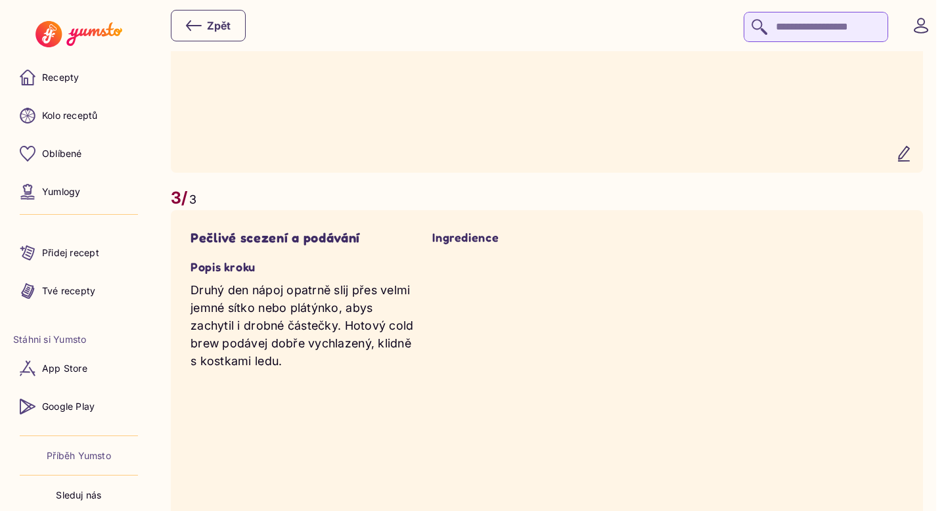
scroll to position [1877, 0]
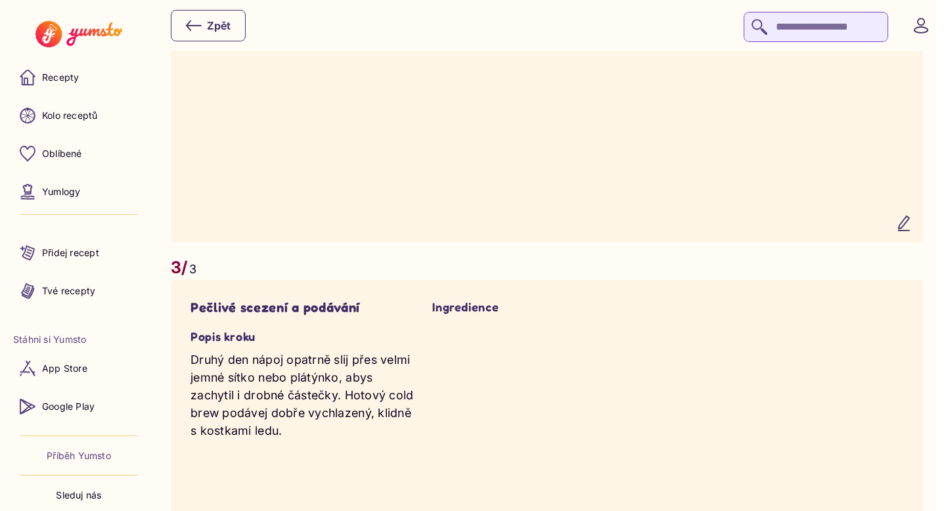
scroll to position [1872, 0]
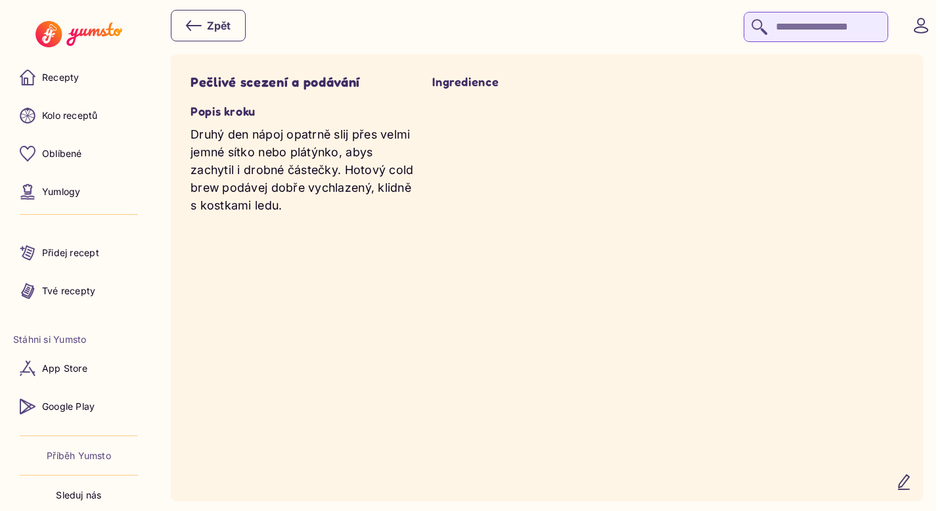
scroll to position [2048, 0]
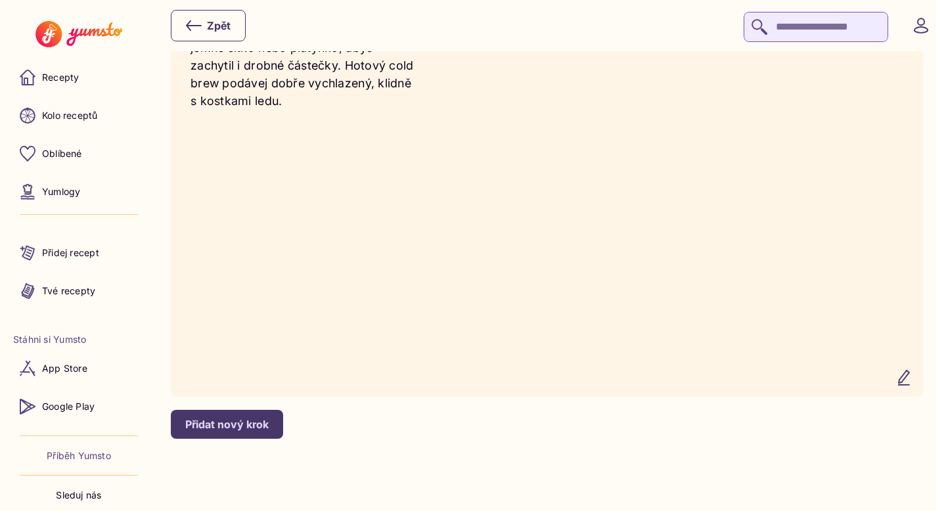
scroll to position [2092, 0]
click at [913, 386] on button "button" at bounding box center [904, 378] width 32 height 32
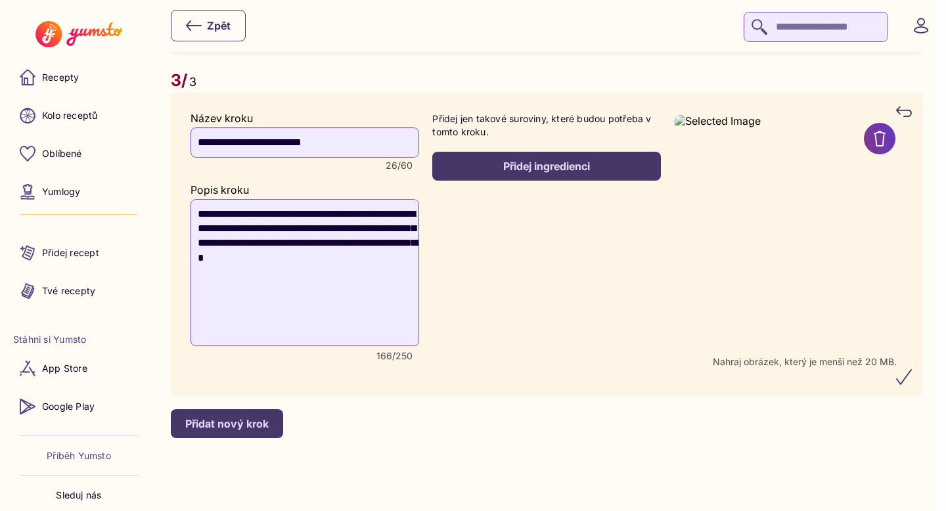
click at [911, 376] on icon "submit" at bounding box center [904, 377] width 16 height 16
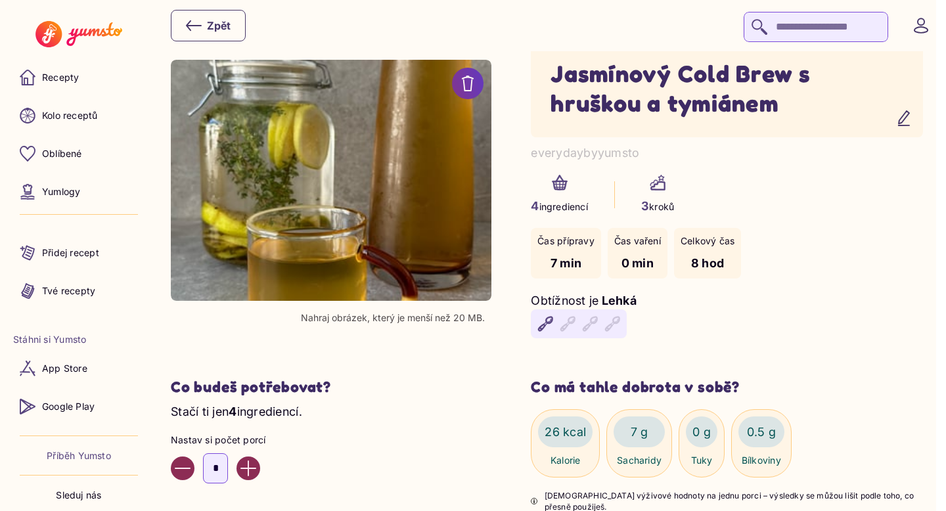
scroll to position [0, 0]
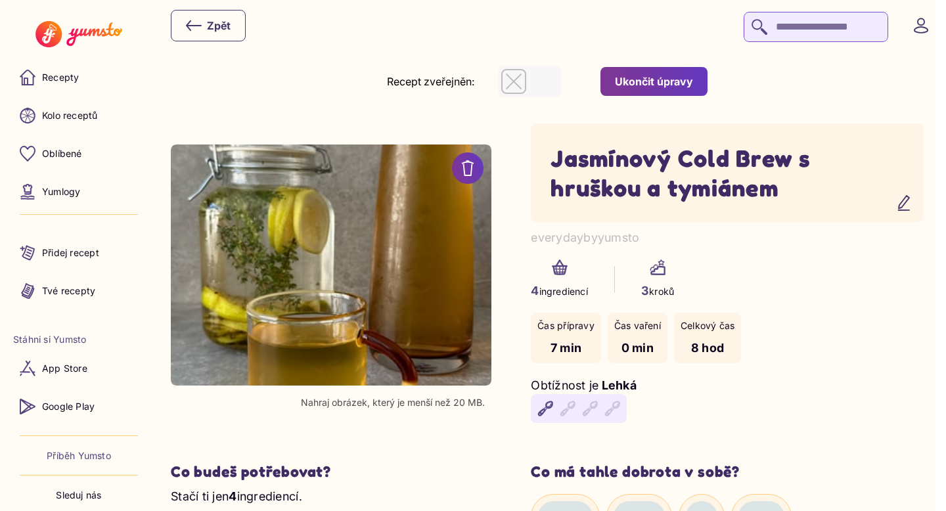
click at [649, 68] on button "Ukončit úpravy" at bounding box center [653, 81] width 107 height 29
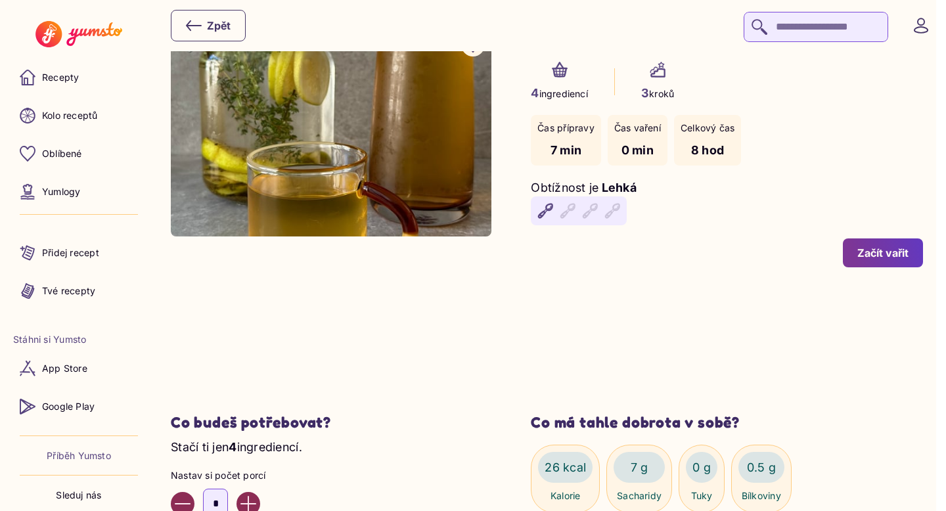
scroll to position [219, 0]
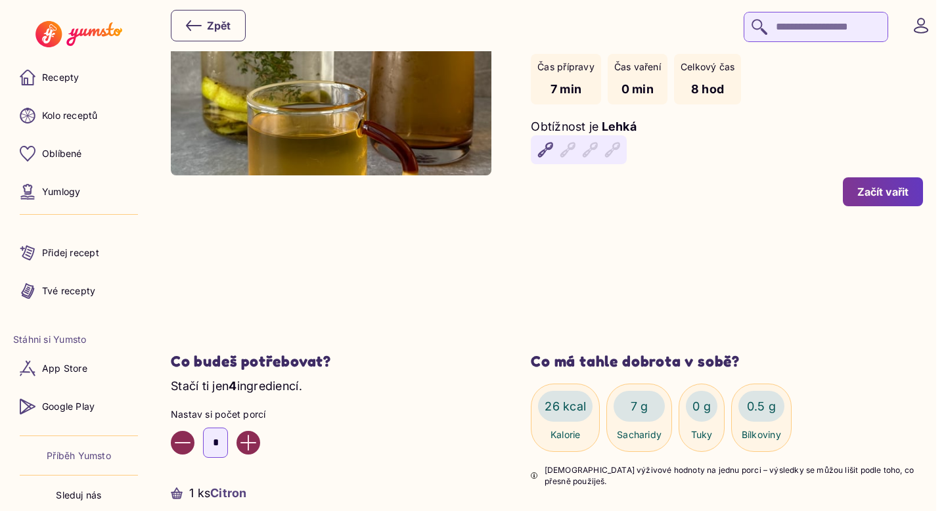
click at [874, 192] on div "Začít vařit" at bounding box center [882, 192] width 51 height 14
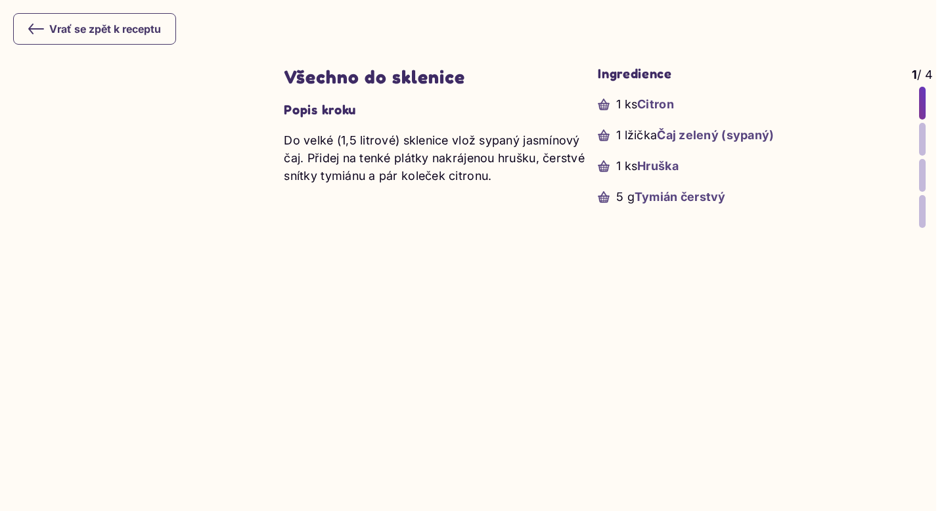
click at [921, 138] on div at bounding box center [922, 139] width 7 height 33
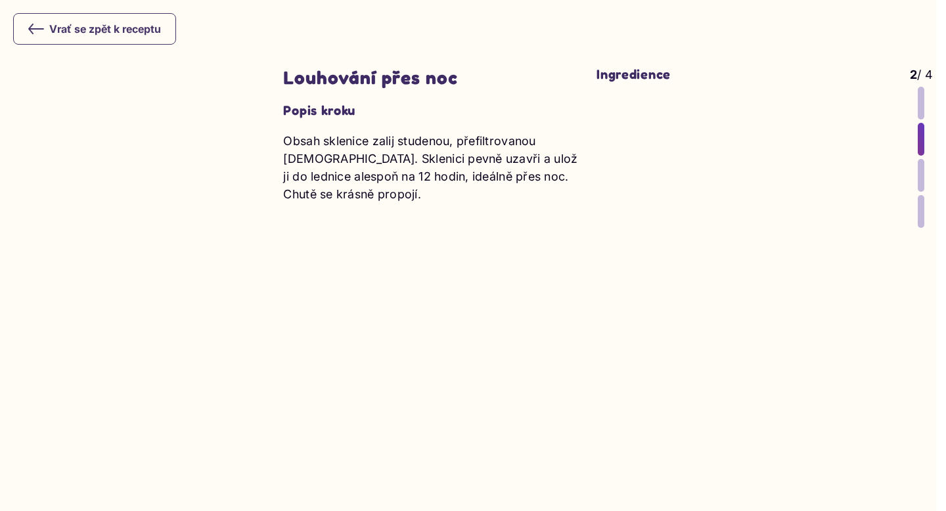
click at [919, 185] on div at bounding box center [920, 175] width 7 height 33
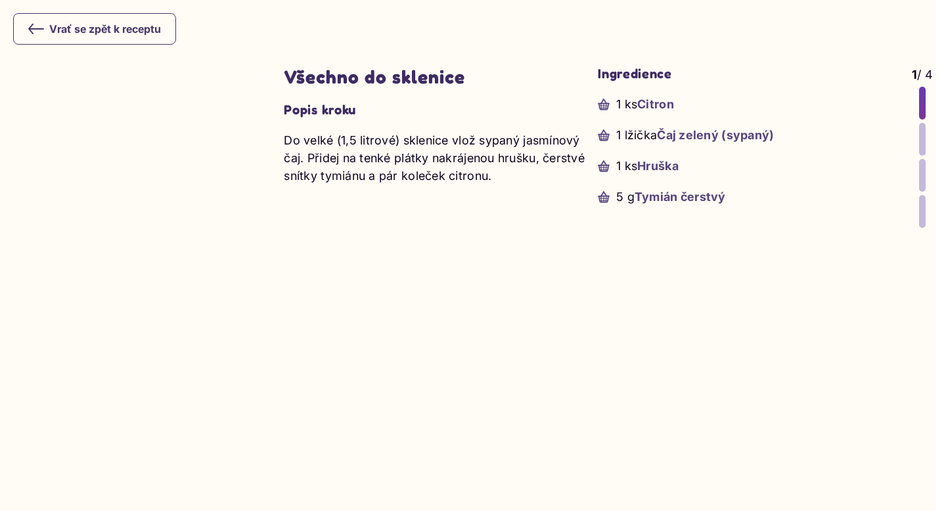
click at [919, 132] on div at bounding box center [922, 139] width 7 height 33
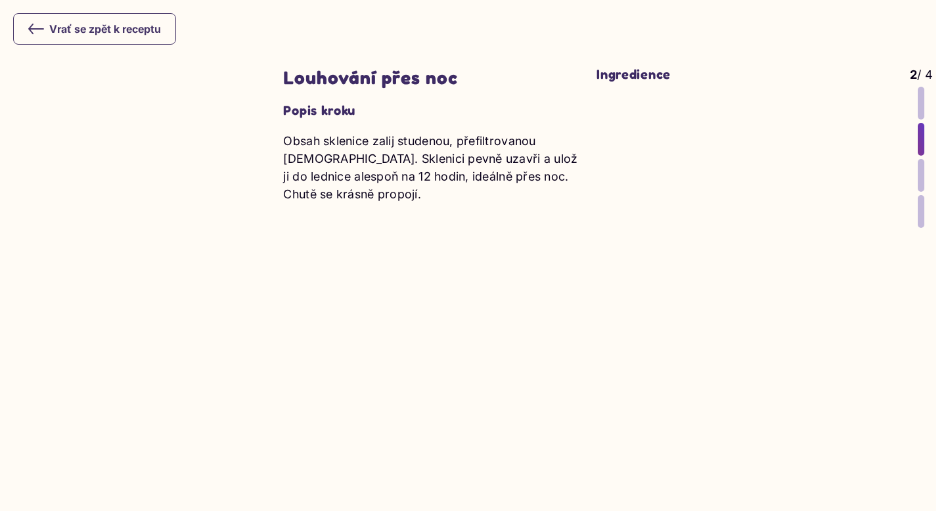
click at [921, 167] on div at bounding box center [920, 175] width 7 height 33
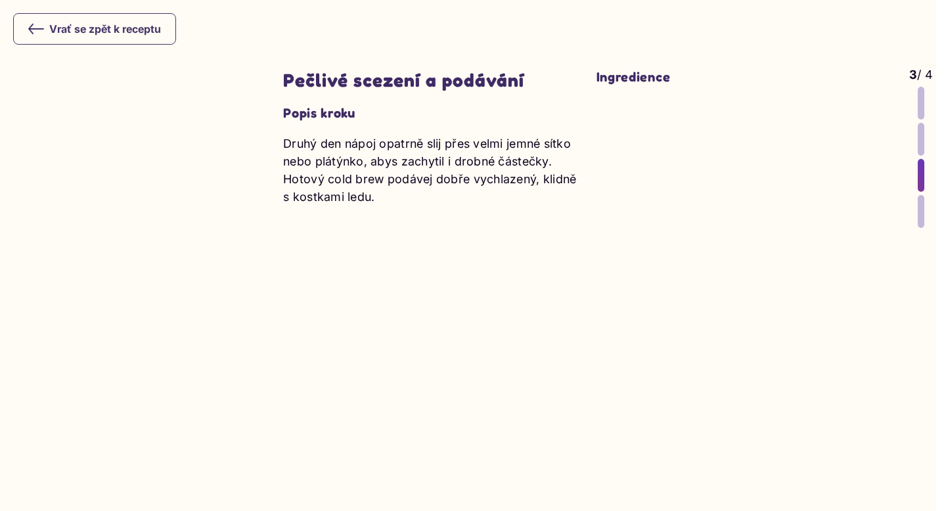
click at [920, 207] on div at bounding box center [920, 211] width 7 height 33
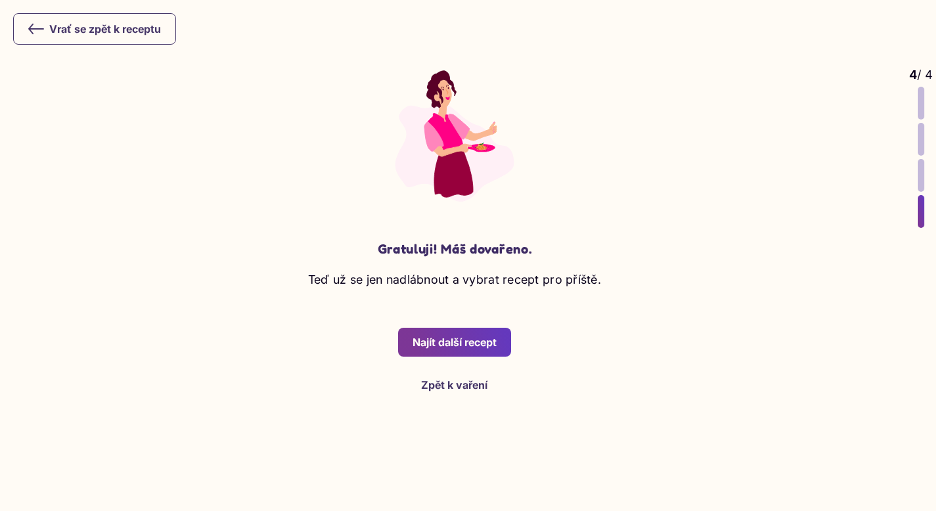
click at [69, 41] on button "Vrať se zpět k receptu" at bounding box center [94, 29] width 163 height 32
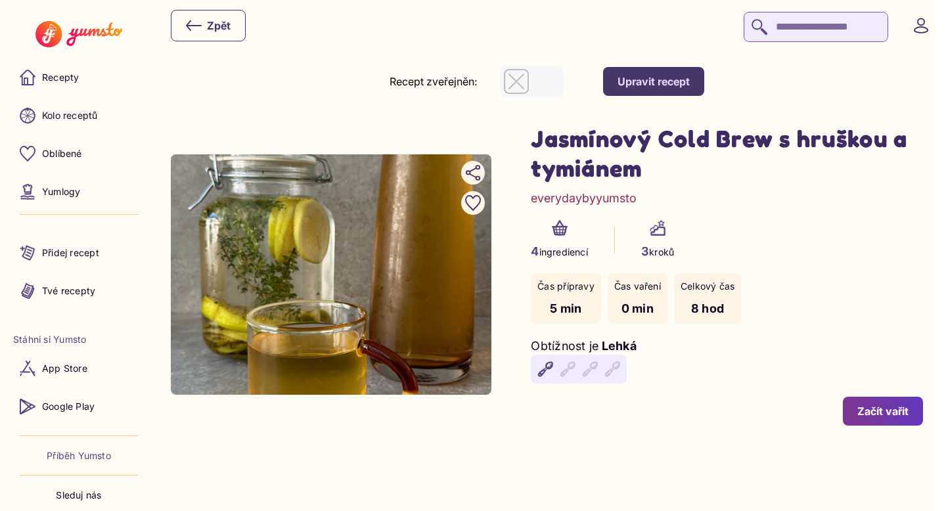
click at [656, 87] on div "Upravit recept" at bounding box center [653, 81] width 72 height 14
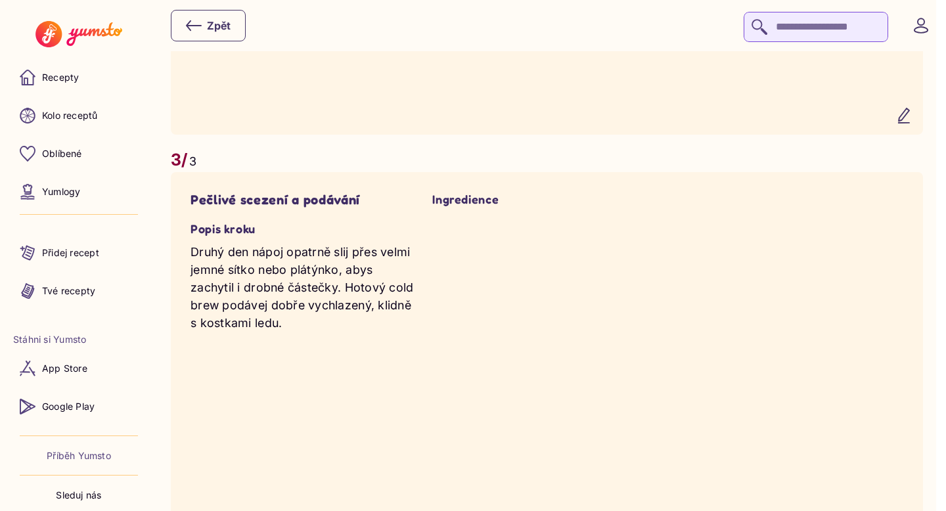
scroll to position [1920, 0]
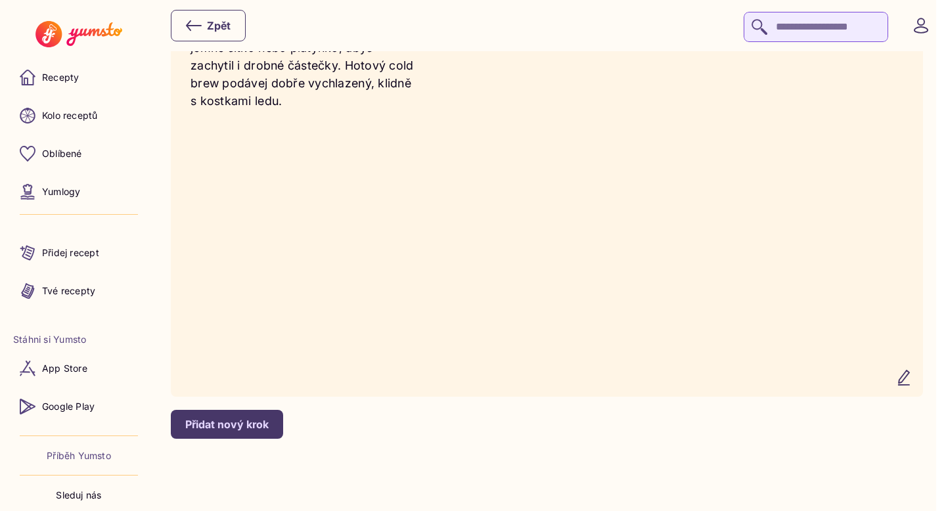
scroll to position [2092, 0]
click at [909, 377] on icon "button" at bounding box center [904, 378] width 16 height 16
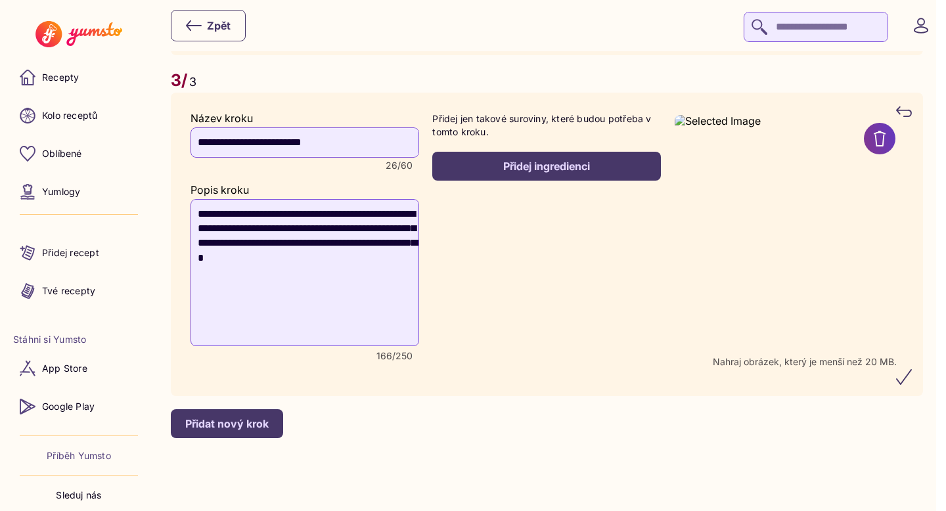
click at [578, 264] on recipe-step-ingredients "Přidej jen takové suroviny, které budou potřeba v tomto kroku. Přidej ingredien…" at bounding box center [546, 244] width 229 height 264
click at [907, 382] on icon "submit" at bounding box center [904, 377] width 16 height 16
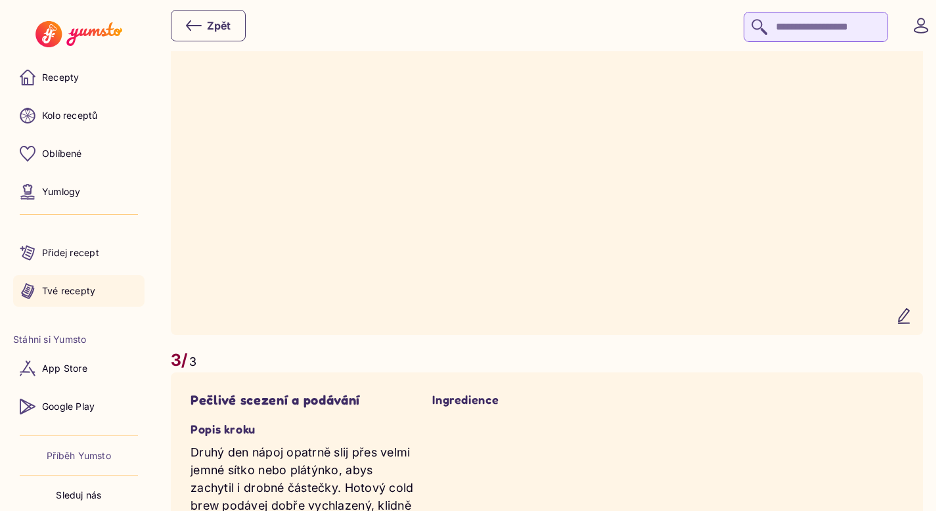
click at [105, 286] on link "Tvé recepty" at bounding box center [78, 291] width 131 height 32
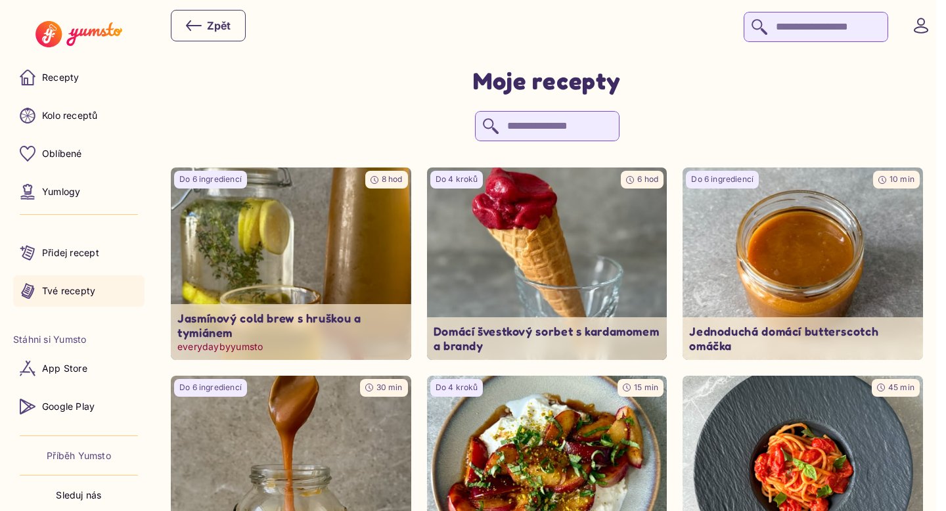
click at [270, 277] on img at bounding box center [291, 264] width 252 height 202
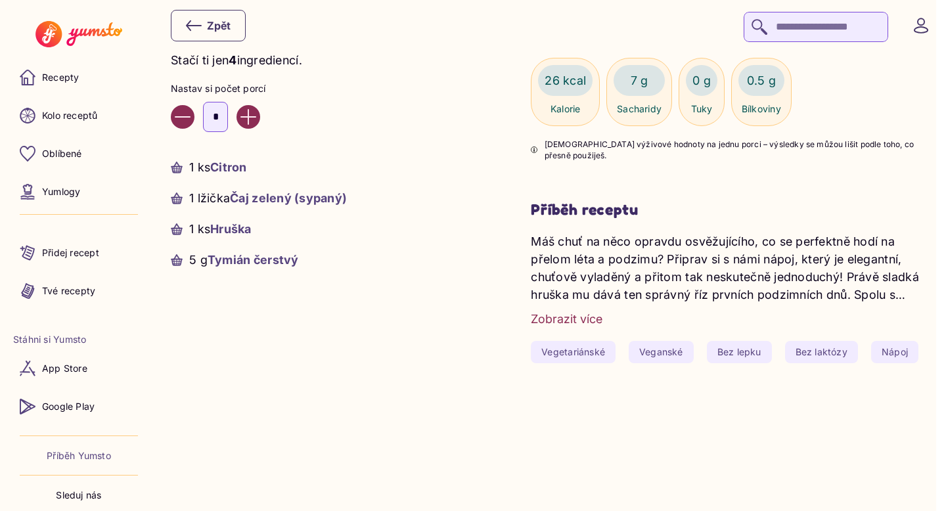
scroll to position [91, 0]
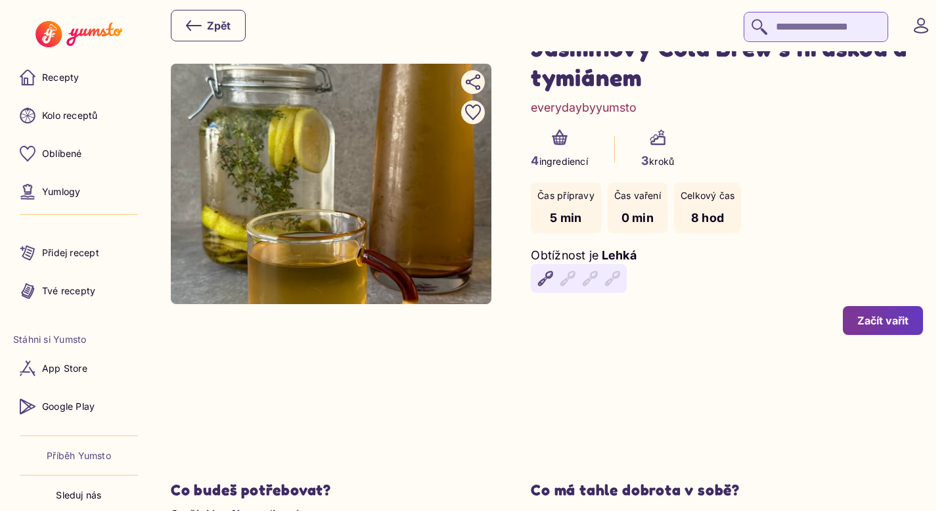
click at [883, 309] on button "Začít vařit" at bounding box center [883, 320] width 80 height 29
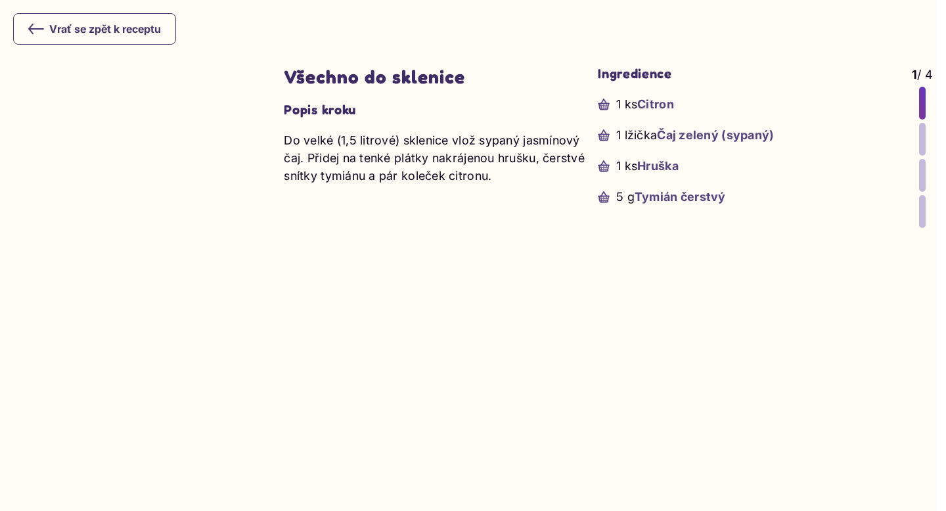
click at [919, 185] on div at bounding box center [922, 175] width 7 height 33
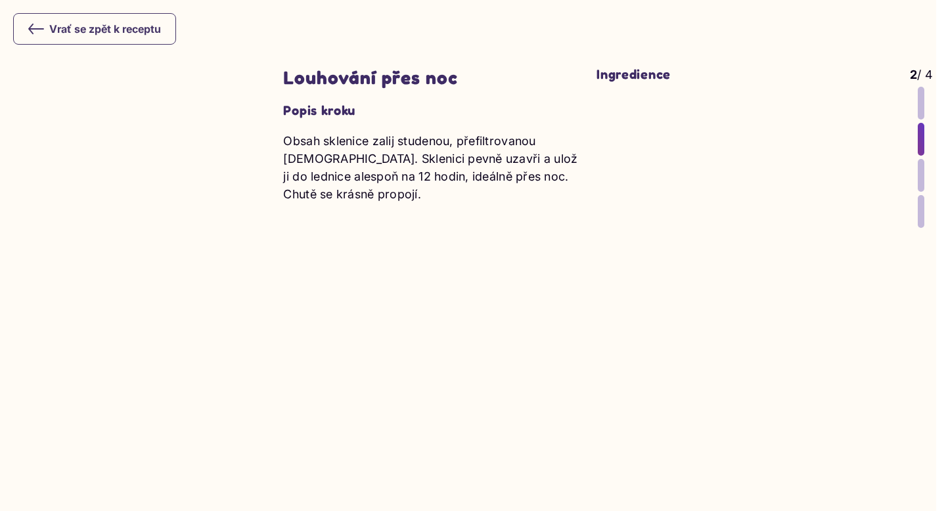
click at [918, 185] on div at bounding box center [920, 175] width 7 height 33
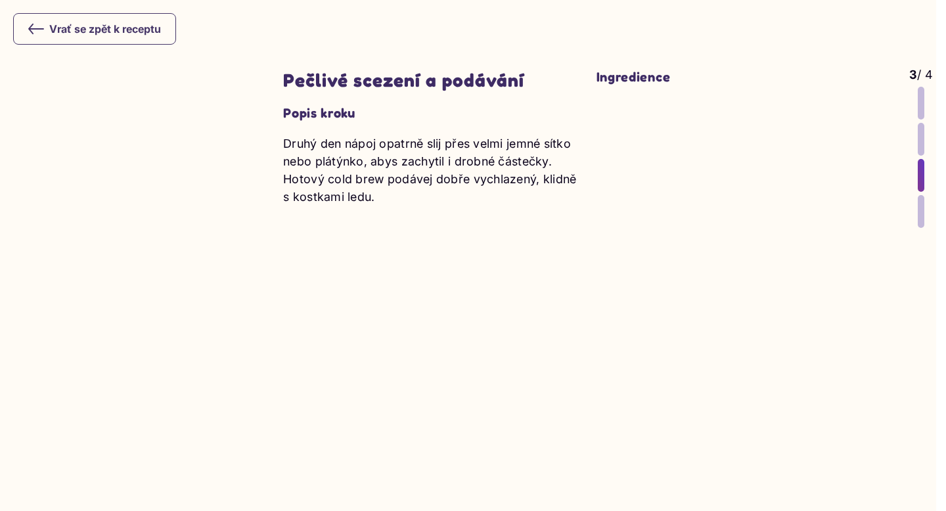
click at [81, 204] on video at bounding box center [141, 297] width 257 height 456
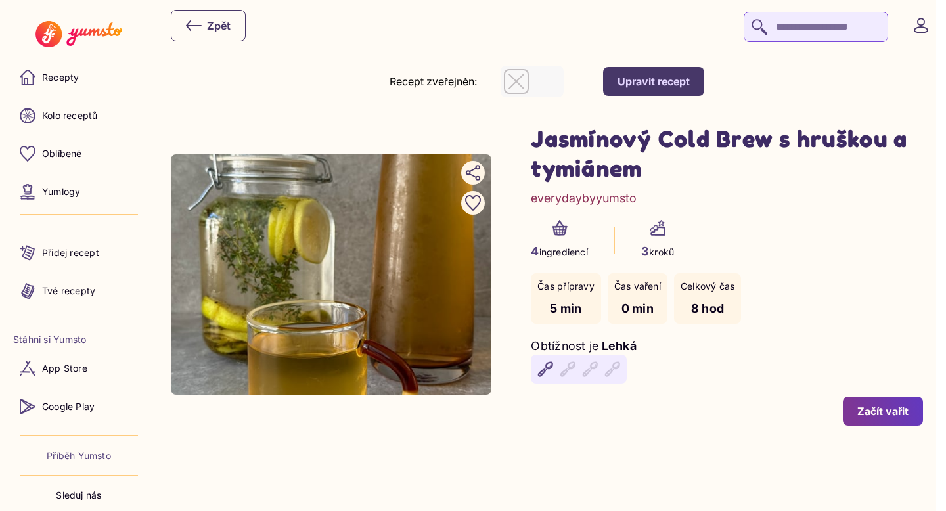
click at [655, 79] on div "Upravit recept" at bounding box center [653, 81] width 72 height 14
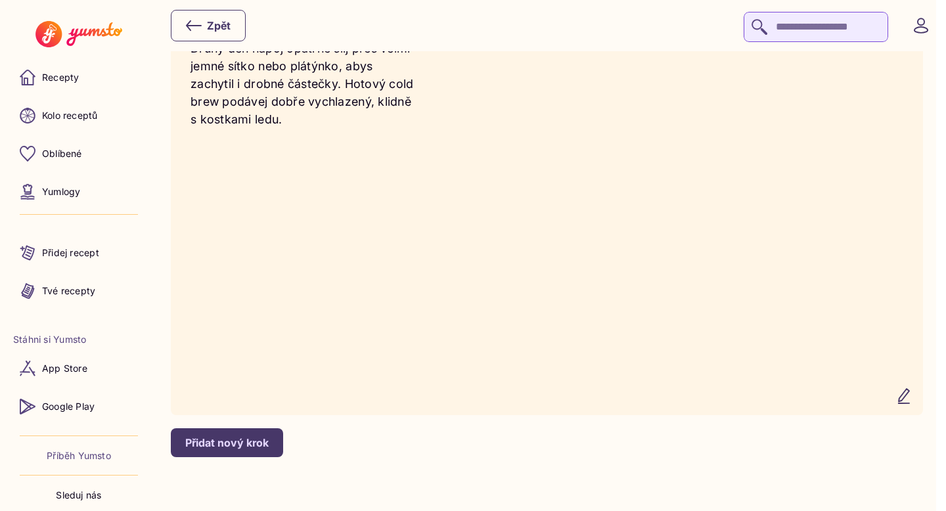
scroll to position [2092, 0]
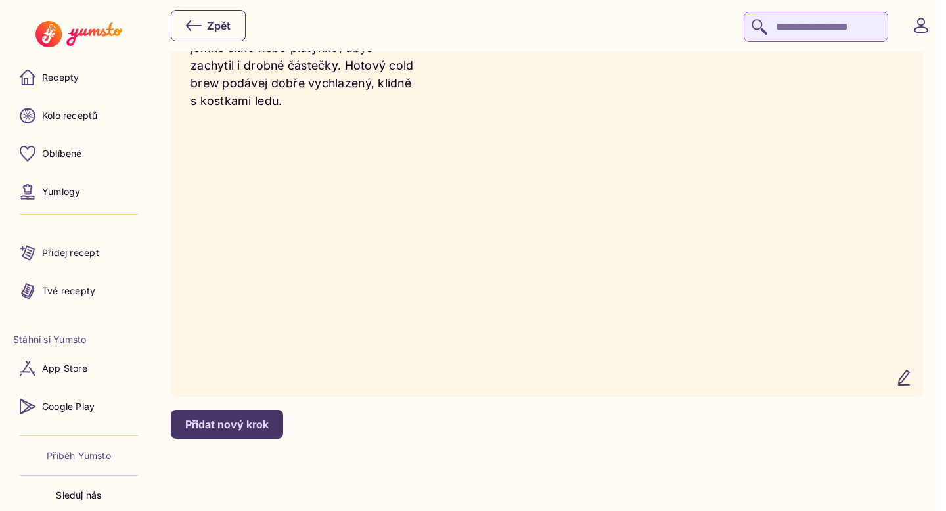
click at [910, 374] on icon "button" at bounding box center [904, 378] width 16 height 16
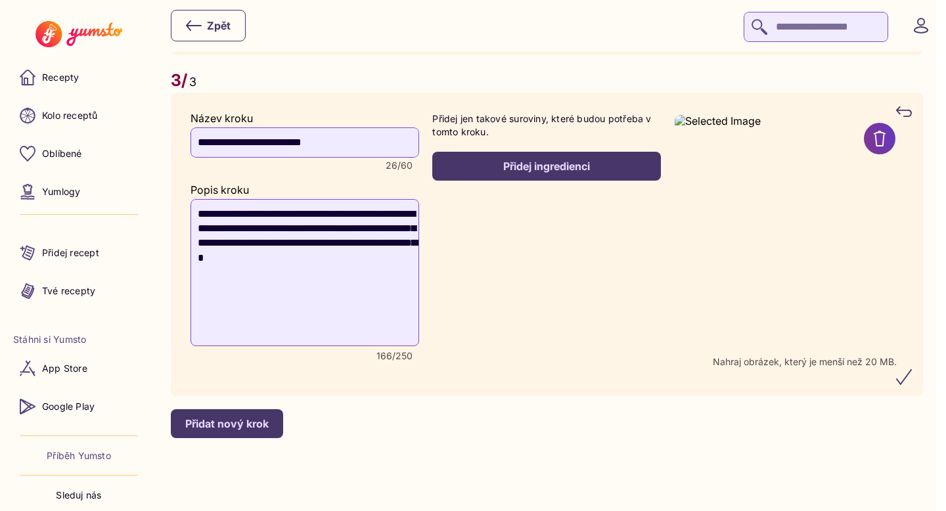
click at [611, 284] on recipe-step-ingredients "Přidej jen takové suroviny, které budou potřeba v tomto kroku. Přidej ingredien…" at bounding box center [546, 244] width 229 height 264
click at [574, 270] on recipe-step-ingredients "Přidej jen takové suroviny, které budou potřeba v tomto kroku. Přidej ingredien…" at bounding box center [546, 244] width 229 height 264
click at [909, 382] on icon "submit" at bounding box center [904, 377] width 16 height 16
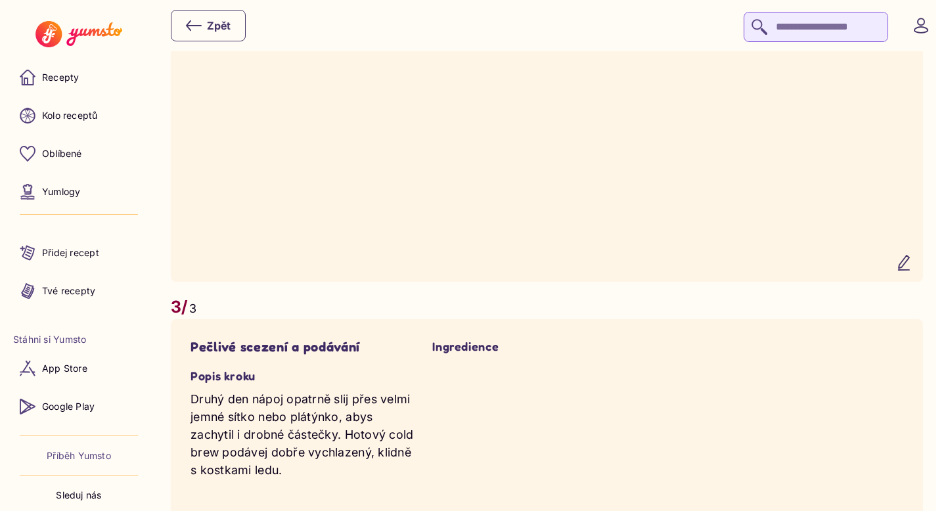
scroll to position [1742, 0]
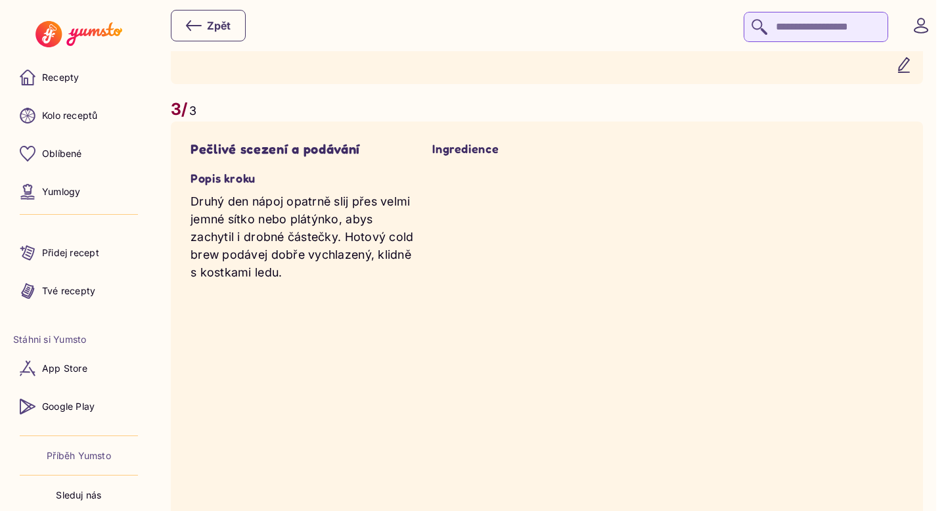
scroll to position [1837, 0]
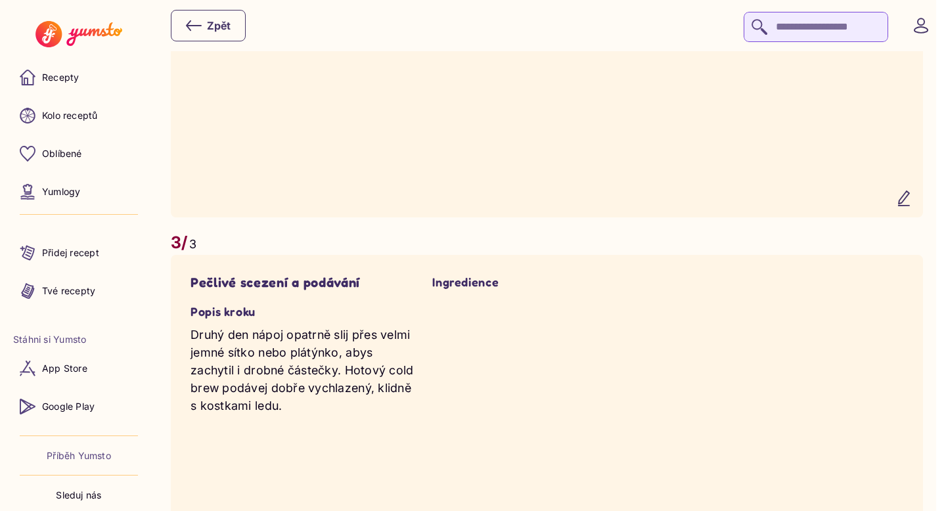
scroll to position [1894, 0]
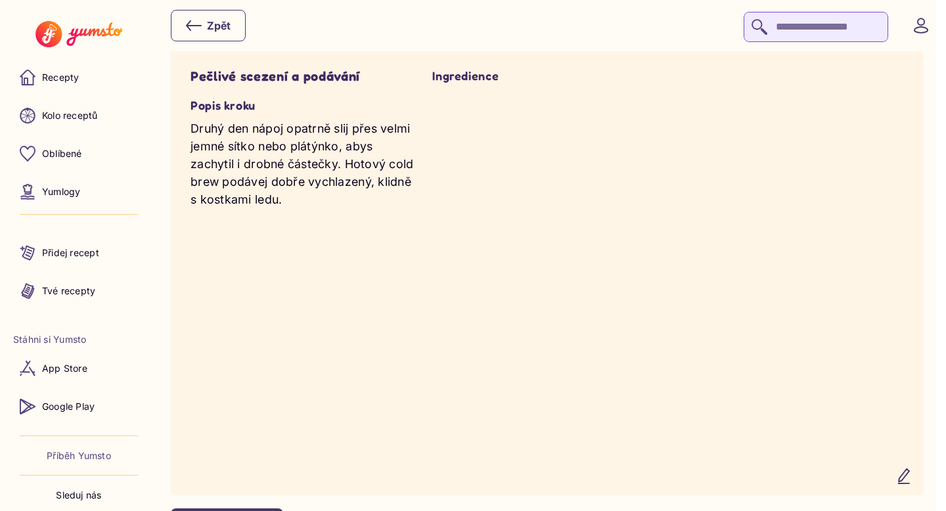
scroll to position [1980, 0]
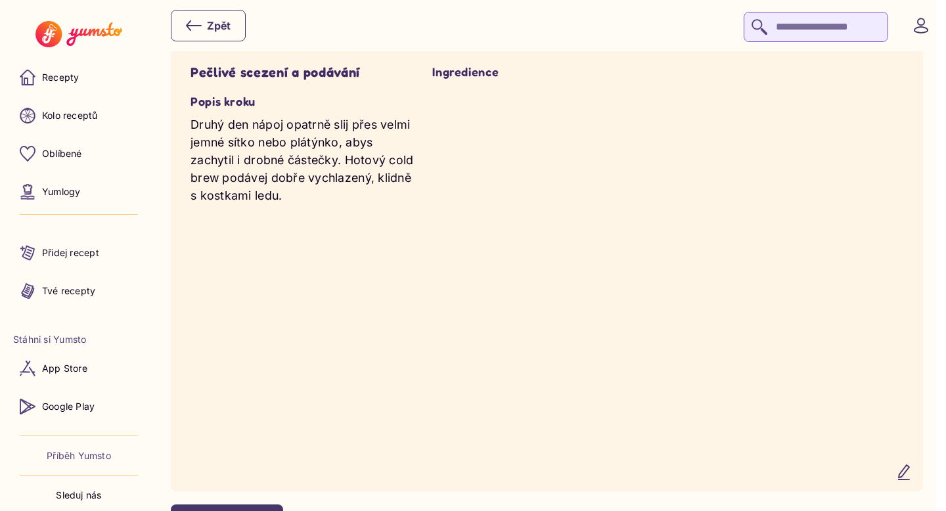
click at [479, 282] on div "Ingredience" at bounding box center [546, 267] width 229 height 406
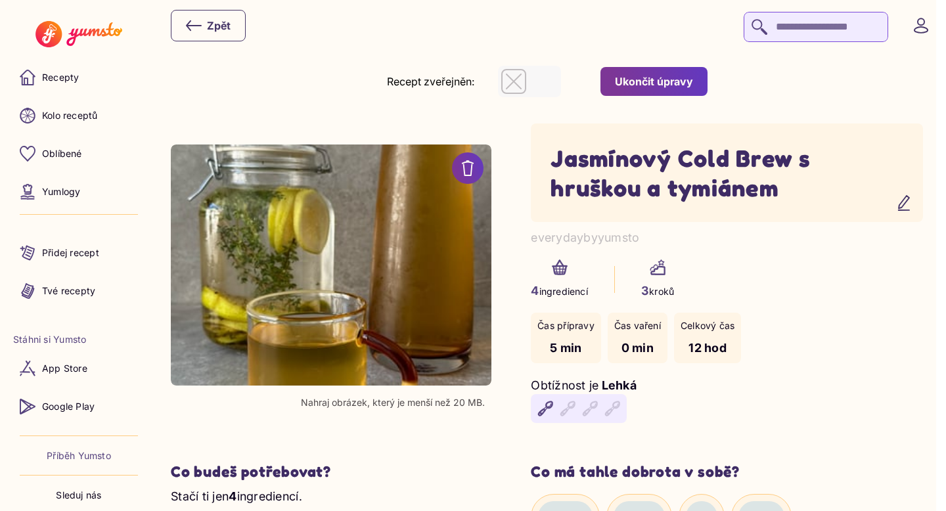
scroll to position [19, 0]
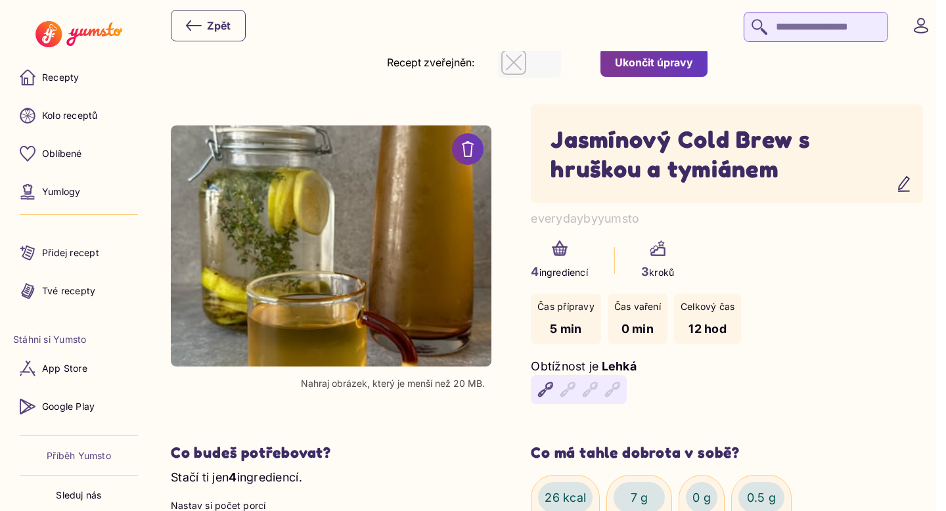
click at [655, 62] on div "Ukončit úpravy" at bounding box center [654, 62] width 78 height 14
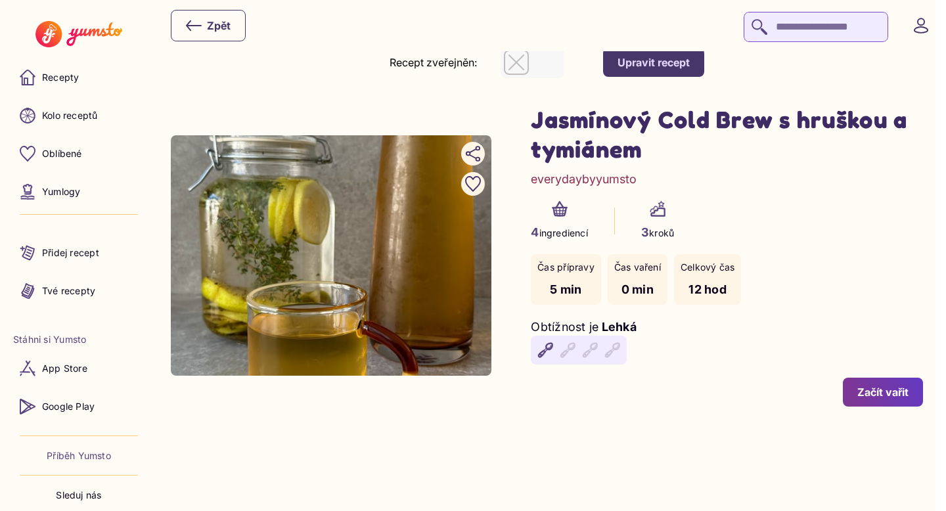
click at [524, 62] on icon "button" at bounding box center [516, 63] width 16 height 16
click at [873, 390] on div "Začít vařit" at bounding box center [882, 392] width 51 height 14
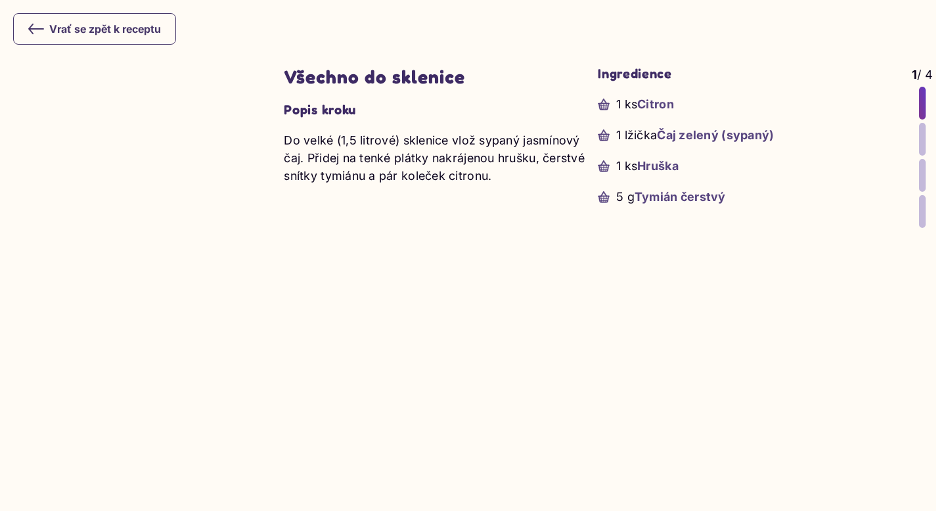
click at [923, 139] on div at bounding box center [922, 139] width 7 height 33
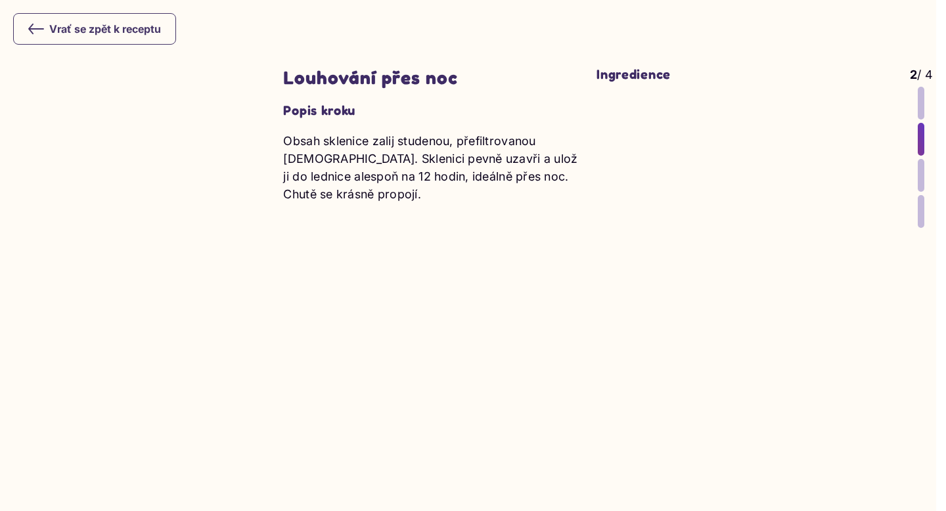
click at [919, 172] on div at bounding box center [920, 175] width 7 height 33
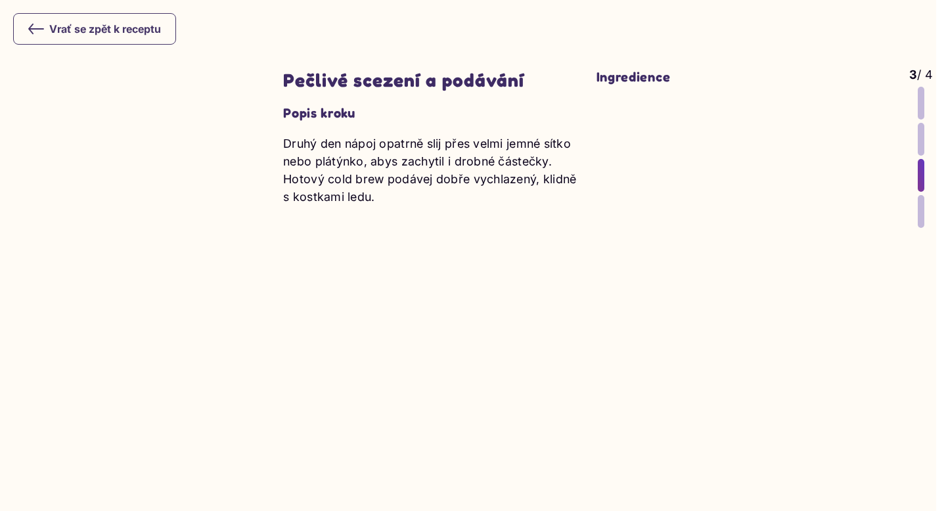
click at [32, 37] on button "Vrať se zpět k receptu" at bounding box center [94, 29] width 163 height 32
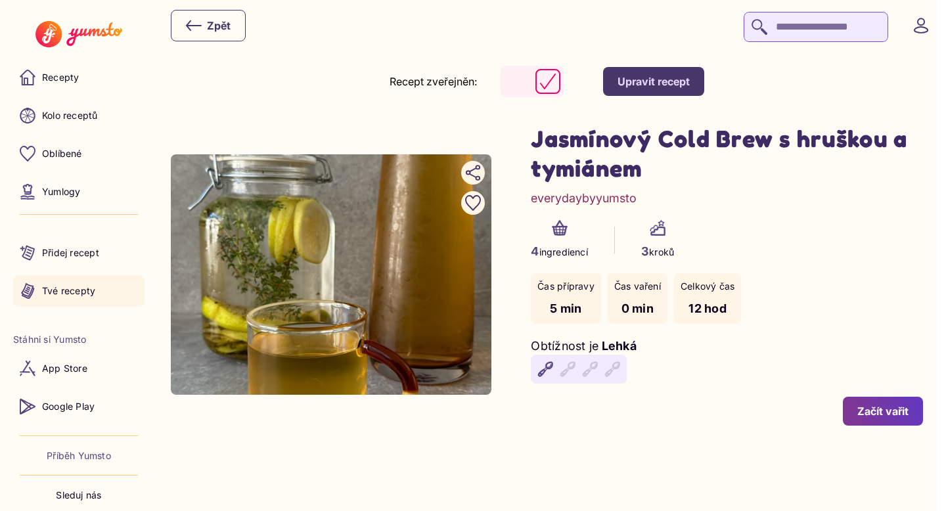
click at [83, 286] on p "Tvé recepty" at bounding box center [68, 290] width 53 height 13
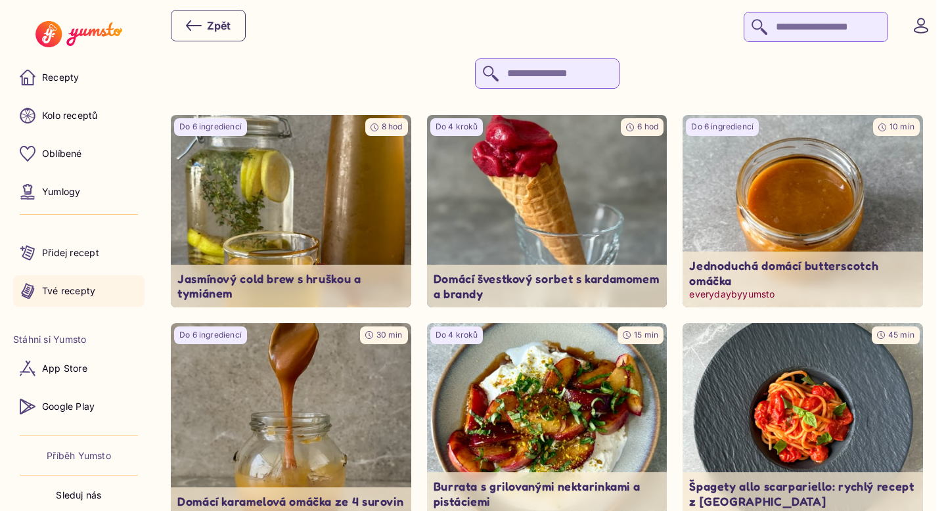
scroll to position [28, 0]
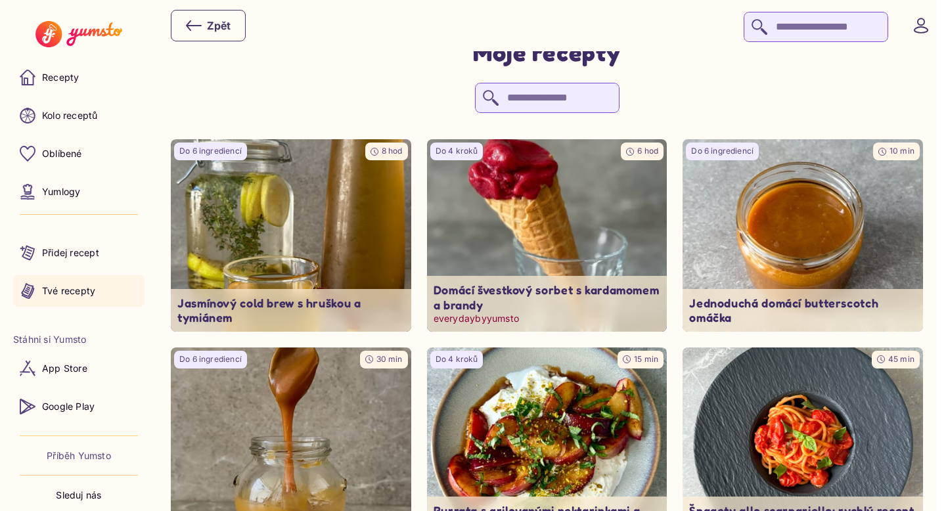
click at [553, 209] on img at bounding box center [547, 236] width 252 height 202
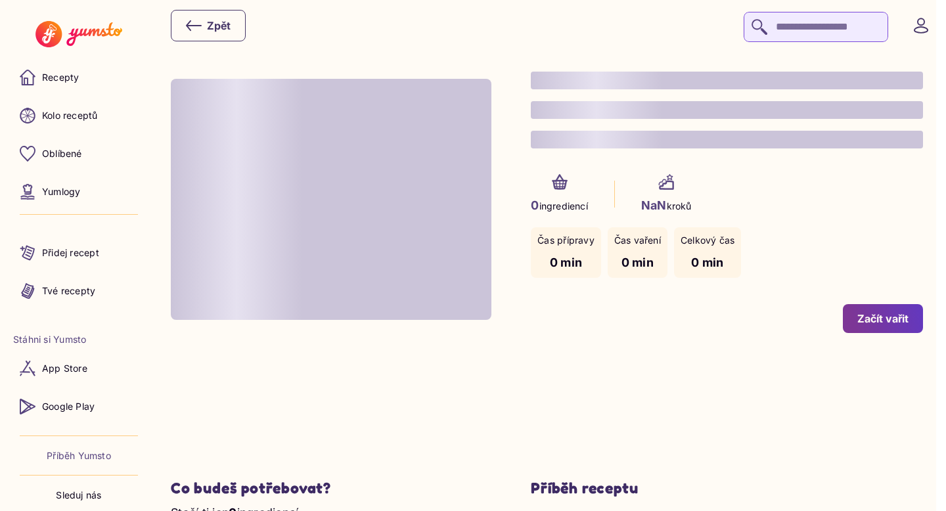
type input "*"
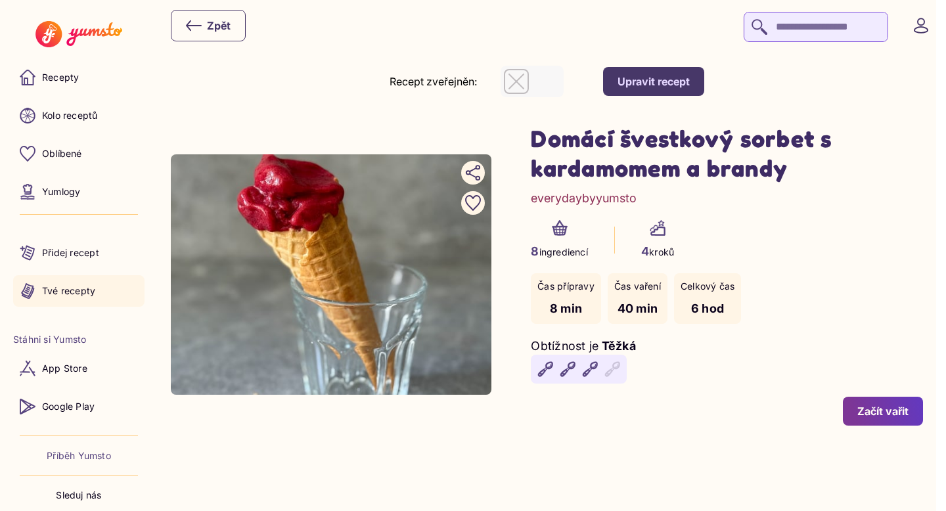
click at [94, 289] on p "Tvé recepty" at bounding box center [68, 290] width 53 height 13
